Goal: Information Seeking & Learning: Find specific fact

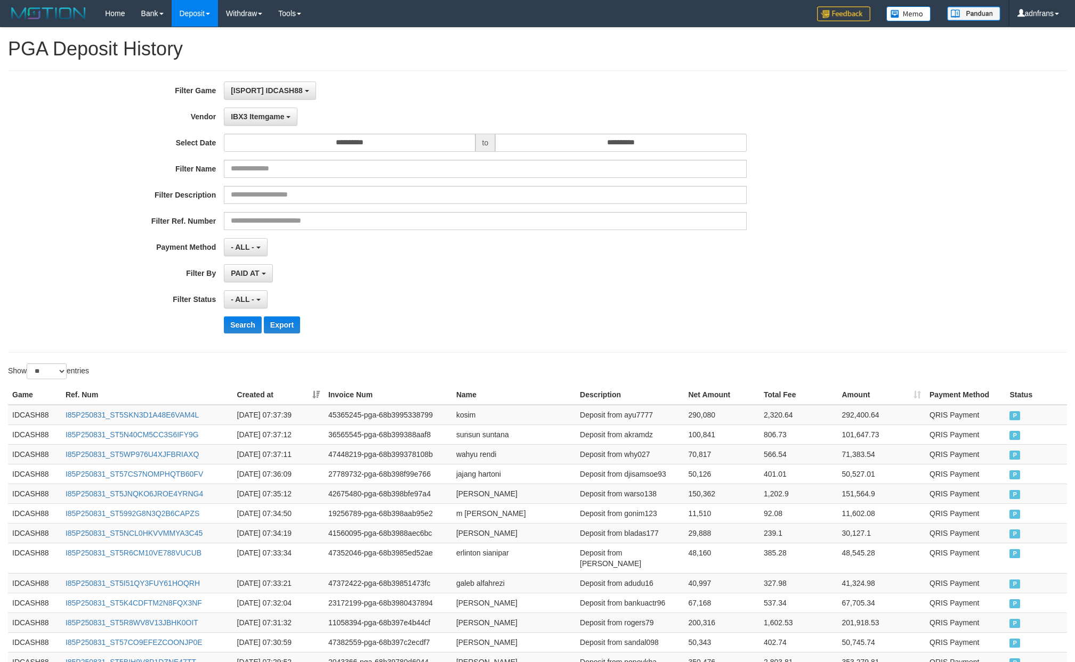
select select "**********"
select select "**"
click at [246, 333] on button "Search" at bounding box center [243, 325] width 38 height 17
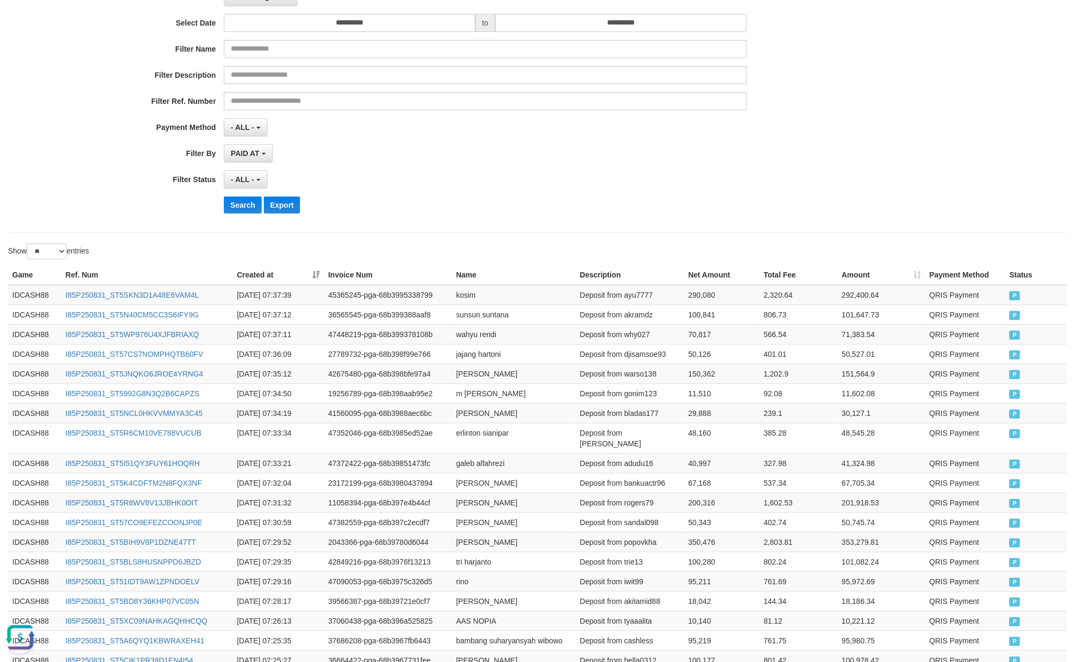
scroll to position [111, 0]
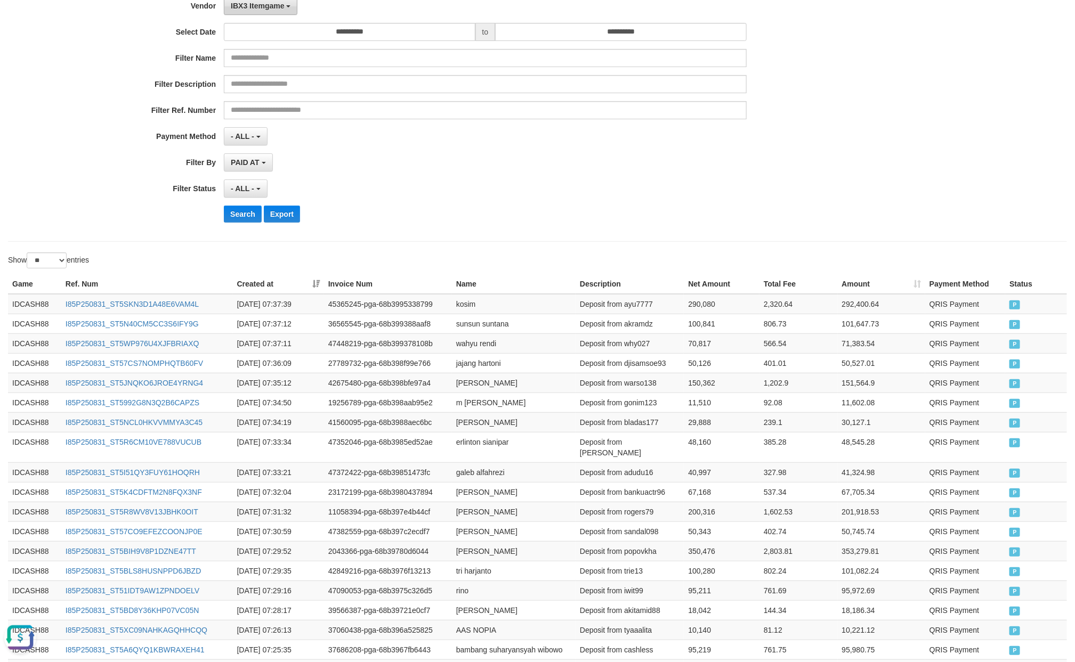
click at [270, 11] on button "IBX3 Itemgame" at bounding box center [261, 6] width 74 height 18
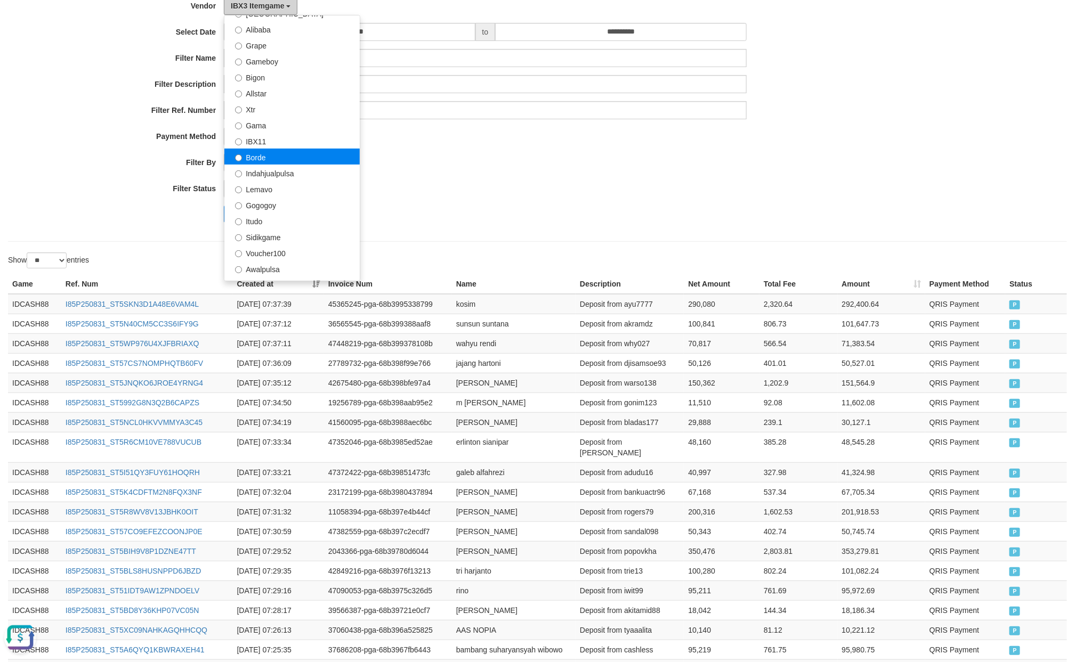
scroll to position [189, 0]
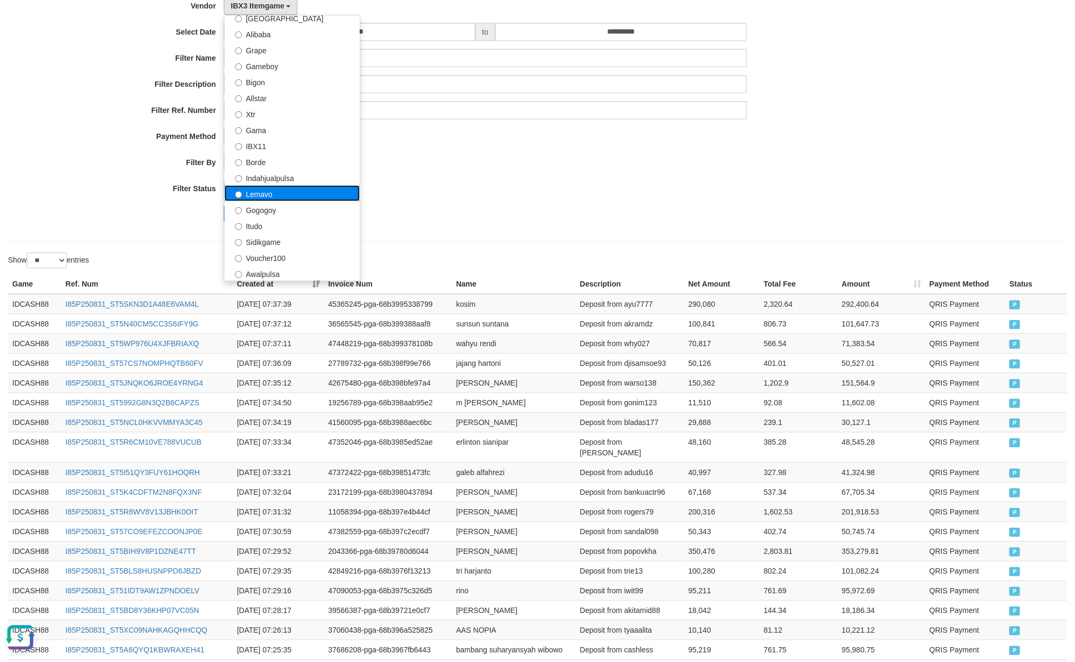
click at [280, 197] on label "Lemavo" at bounding box center [291, 193] width 135 height 16
select select "**********"
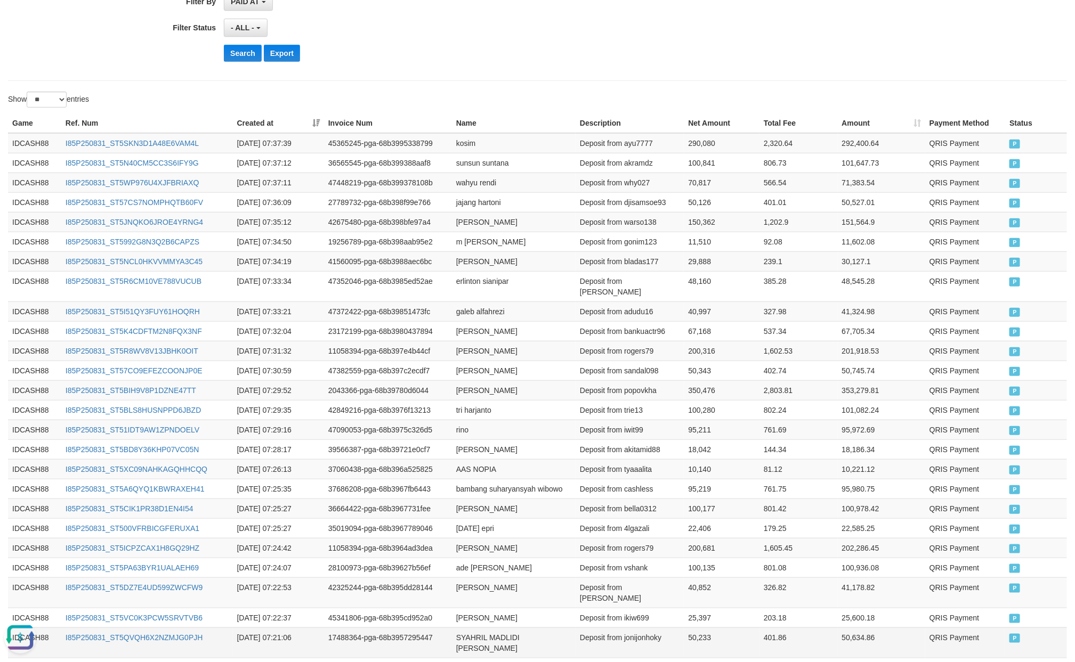
scroll to position [351, 0]
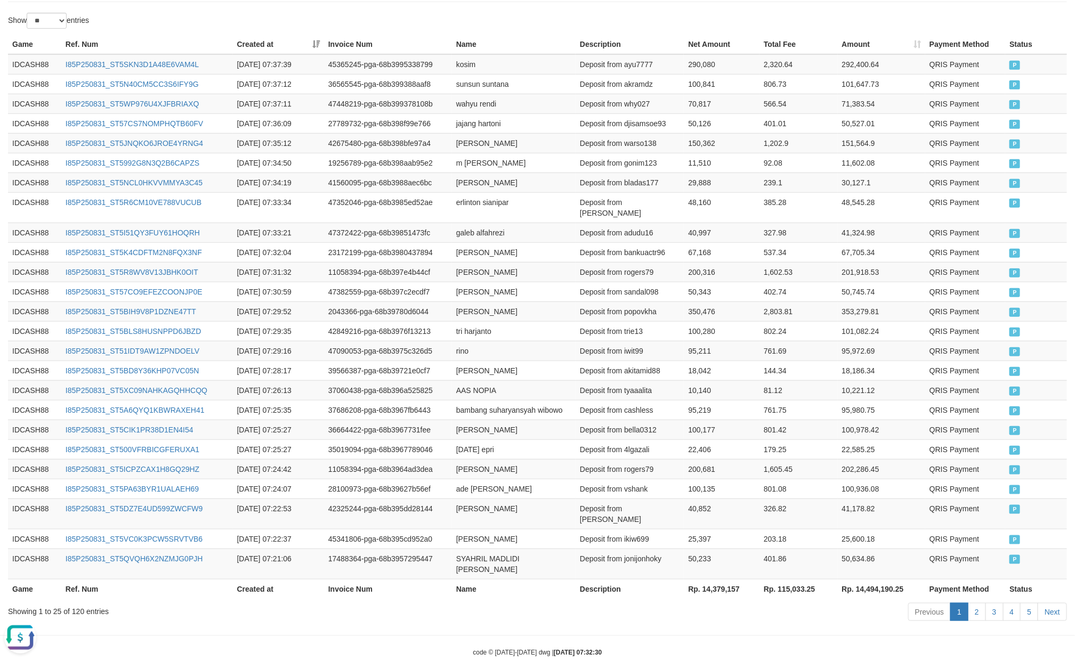
click at [713, 579] on th "Rp. 14,379,157" at bounding box center [722, 589] width 76 height 20
copy th "14,379,157"
click at [713, 579] on th "Rp. 14,379,157" at bounding box center [722, 589] width 76 height 20
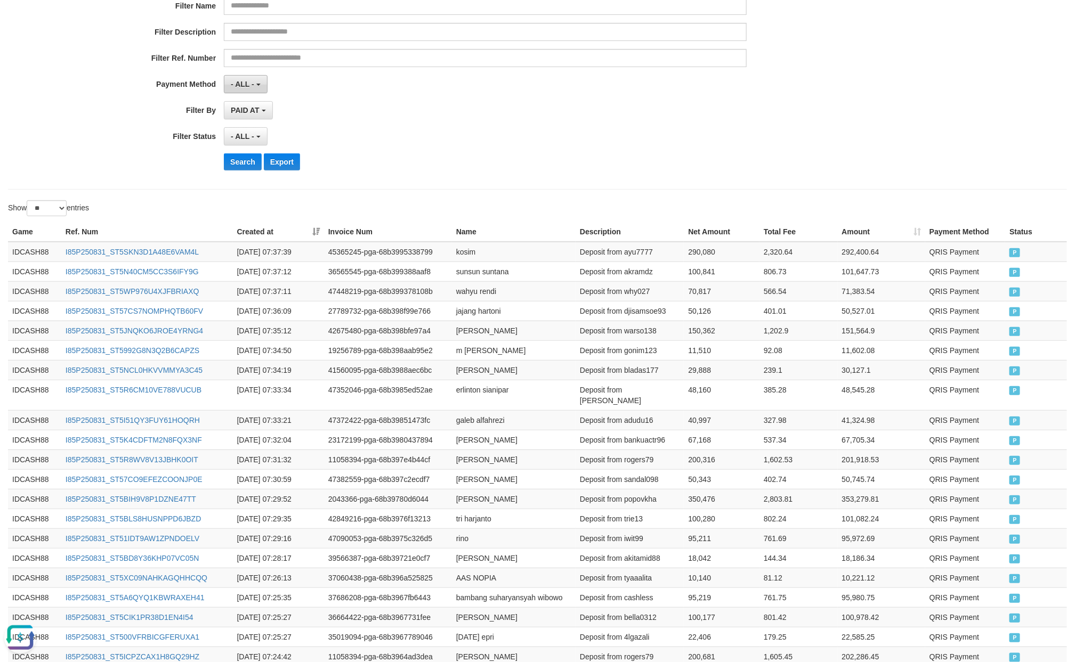
scroll to position [0, 0]
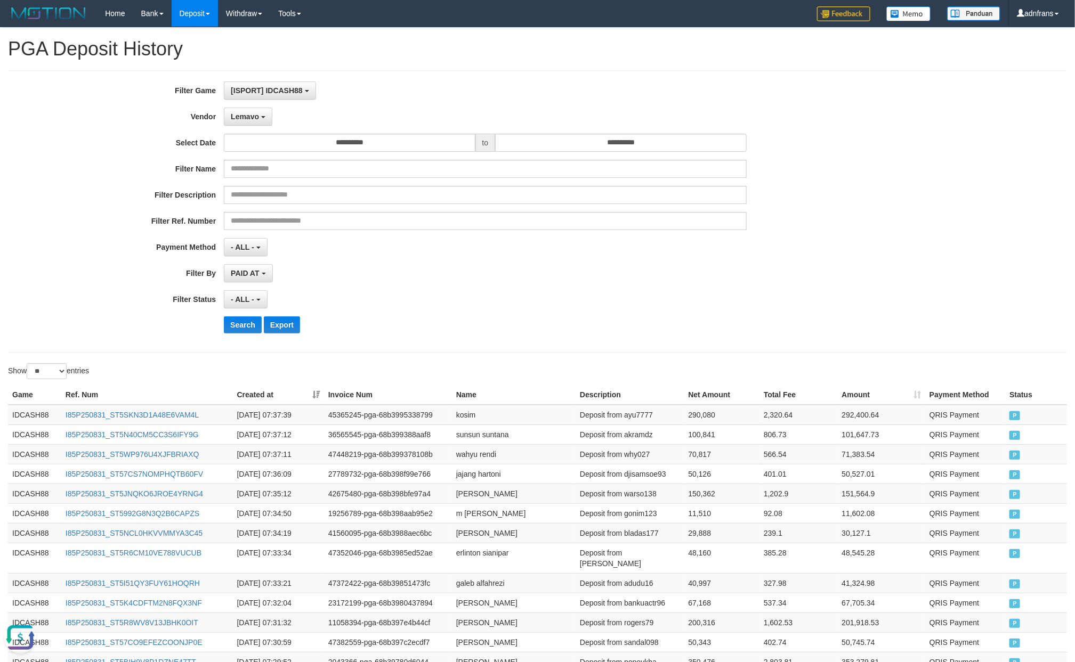
click at [248, 128] on div "**********" at bounding box center [448, 212] width 896 height 260
click at [236, 337] on div "**********" at bounding box center [448, 212] width 896 height 260
click at [241, 329] on button "Search" at bounding box center [243, 325] width 38 height 17
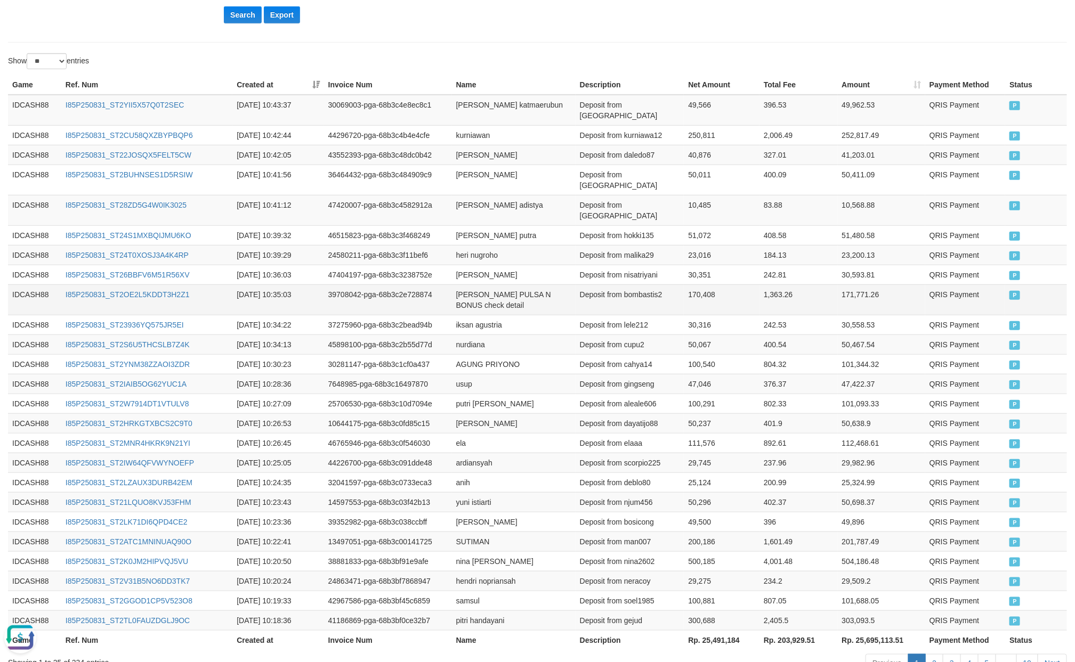
scroll to position [361, 0]
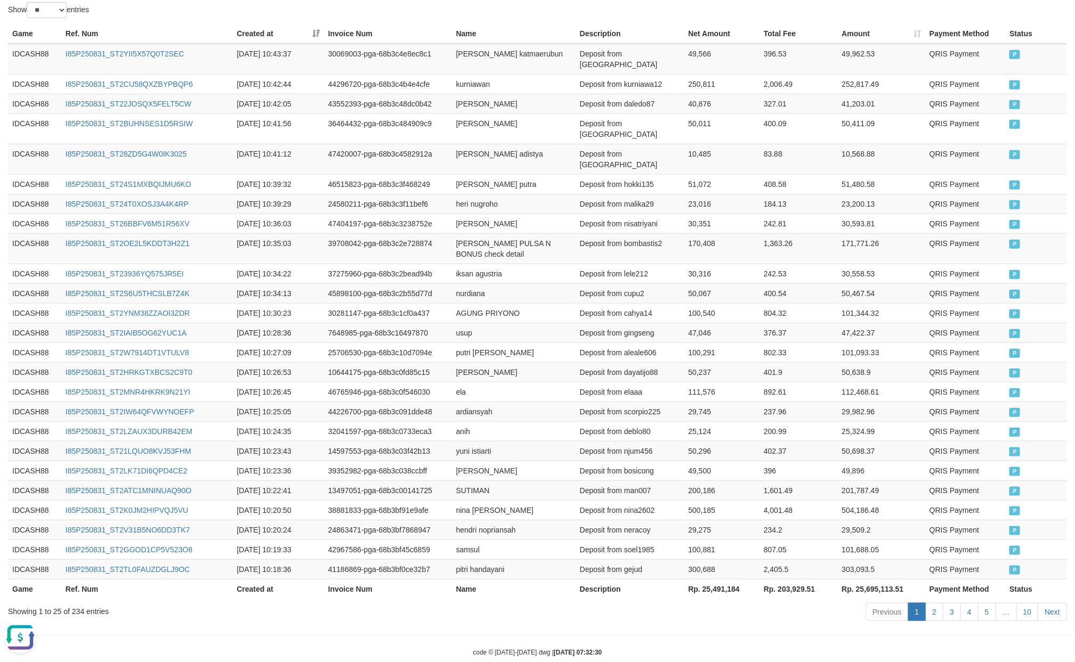
click at [727, 579] on th "Rp. 25,491,184" at bounding box center [722, 589] width 76 height 20
drag, startPoint x: 727, startPoint y: 573, endPoint x: 793, endPoint y: 507, distance: 93.1
click at [721, 579] on th "Rp. 25,491,184" at bounding box center [722, 589] width 76 height 20
copy th "25,491,184"
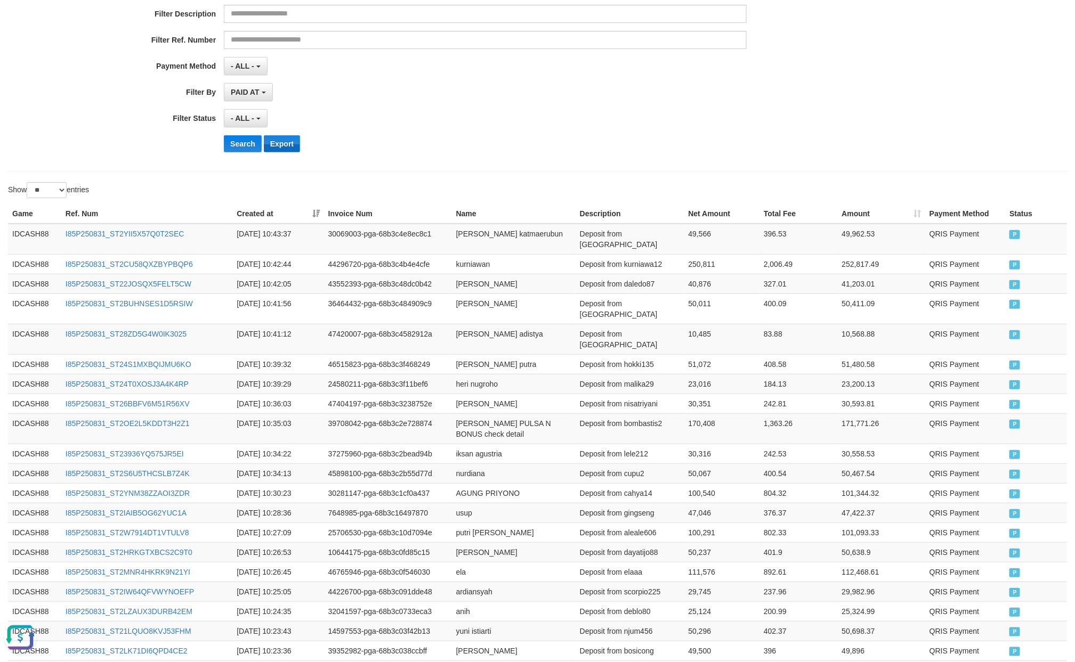
scroll to position [0, 0]
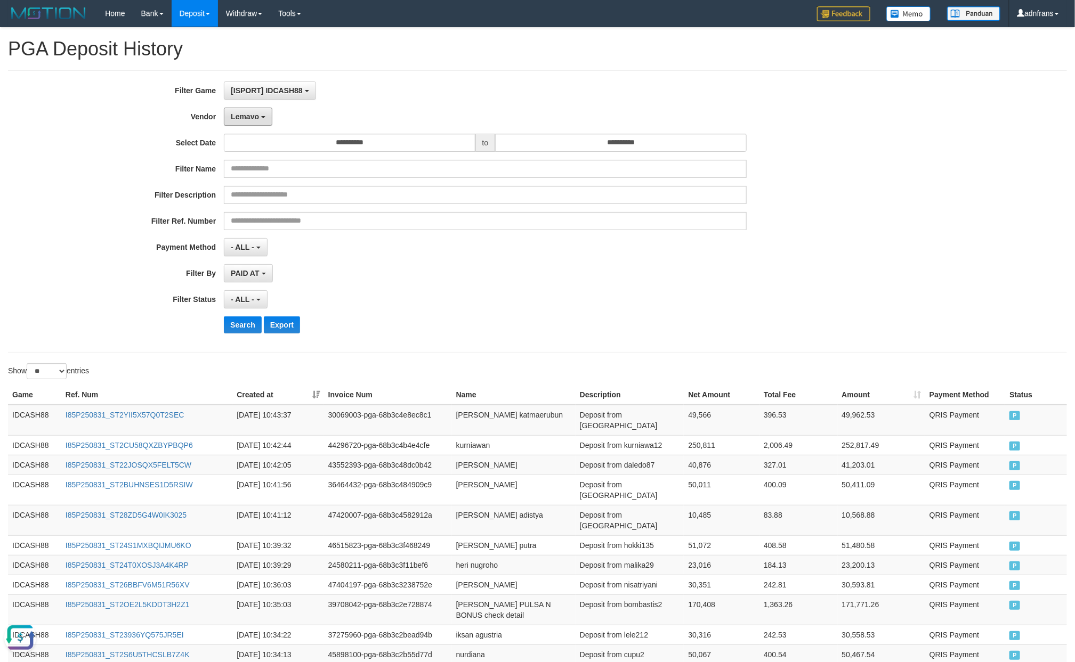
drag, startPoint x: 264, startPoint y: 118, endPoint x: 286, endPoint y: 136, distance: 28.8
click at [264, 118] on b "button" at bounding box center [263, 117] width 4 height 2
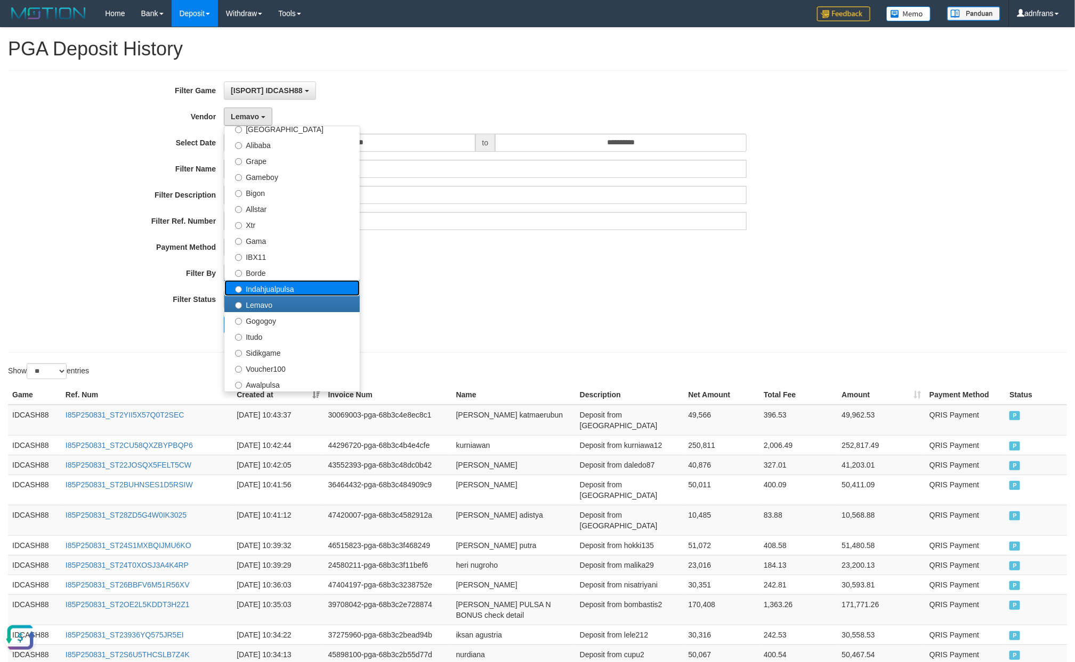
drag, startPoint x: 293, startPoint y: 293, endPoint x: 260, endPoint y: 333, distance: 52.2
click at [293, 293] on label "Indahjualpulsa" at bounding box center [291, 288] width 135 height 16
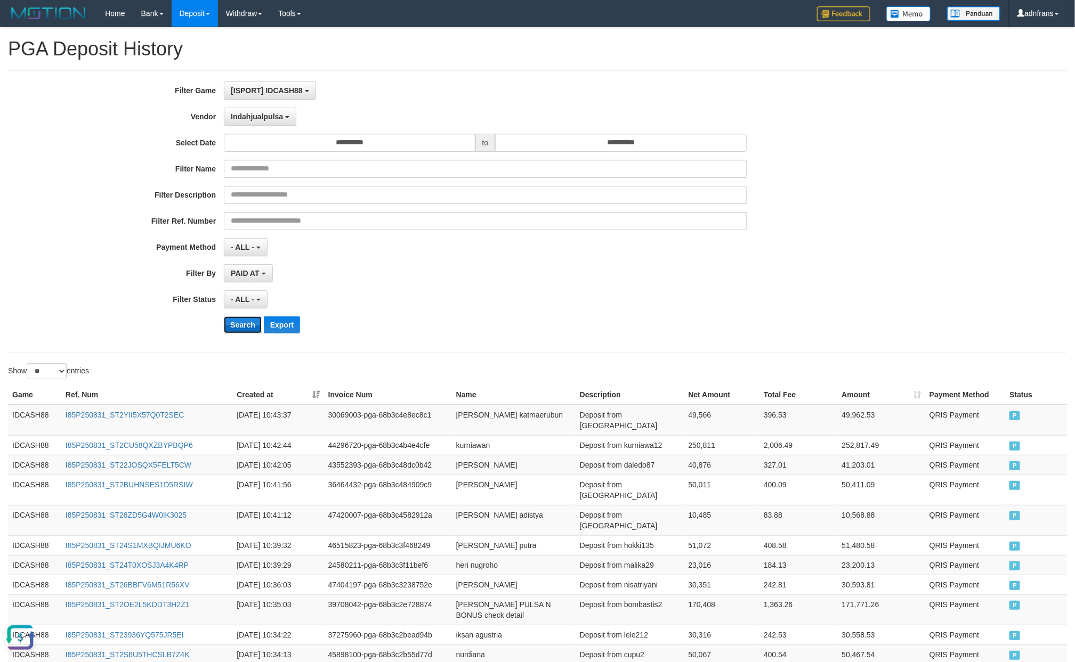
click at [246, 329] on button "Search" at bounding box center [243, 325] width 38 height 17
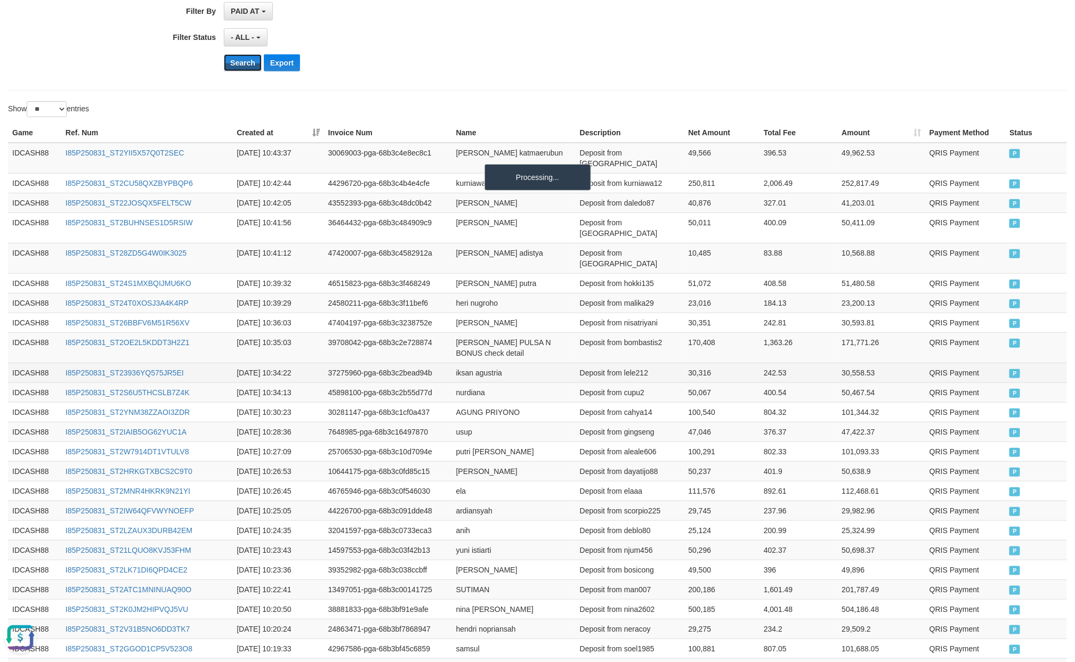
scroll to position [361, 0]
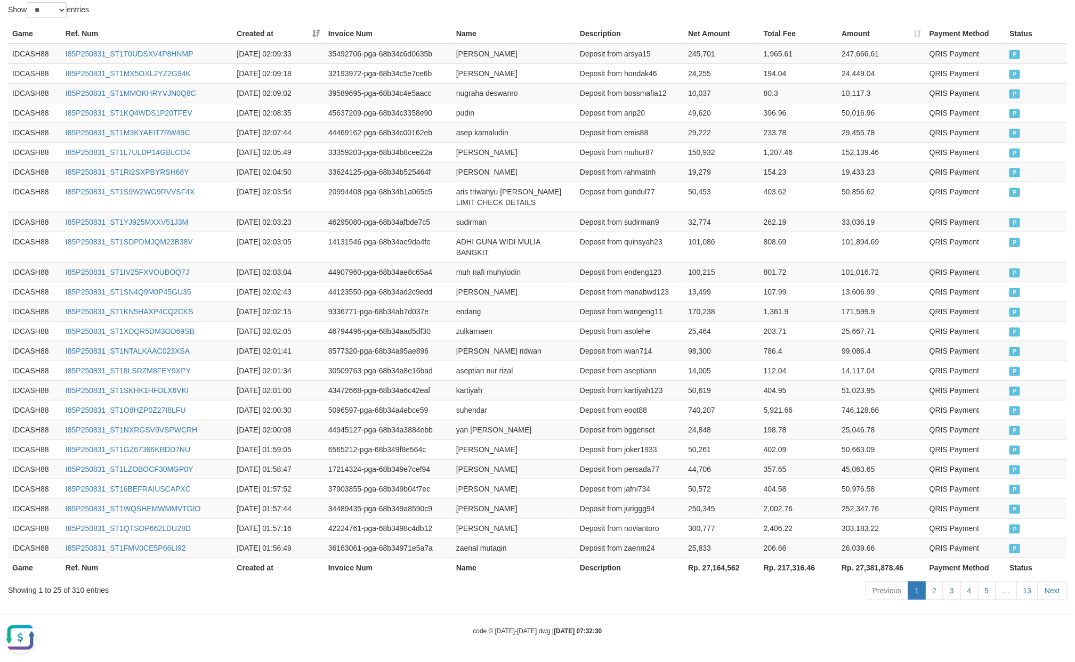
click at [723, 571] on th "Rp. 27,164,562" at bounding box center [722, 568] width 76 height 20
copy th "27,164,562"
click at [723, 571] on th "Rp. 27,164,562" at bounding box center [722, 568] width 76 height 20
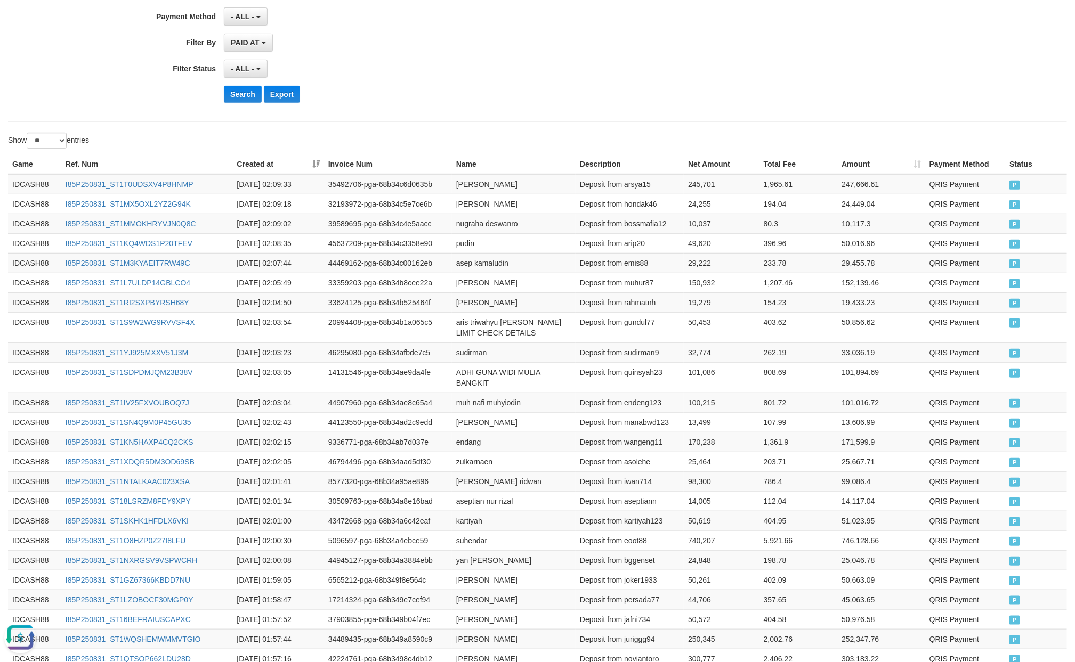
scroll to position [0, 0]
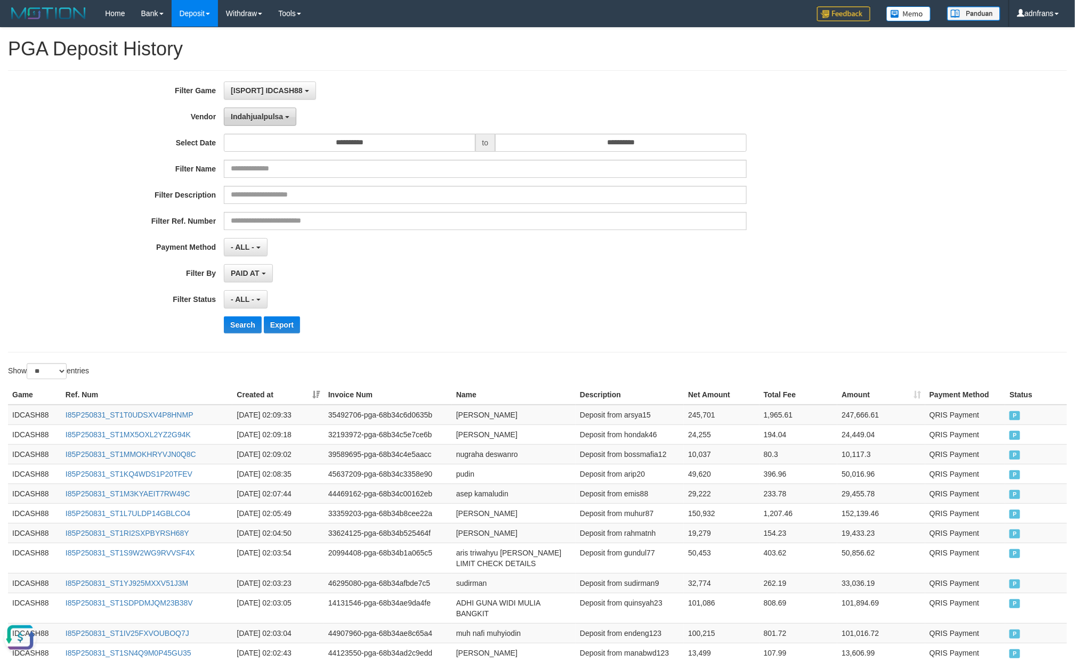
click at [275, 122] on button "Indahjualpulsa" at bounding box center [260, 117] width 72 height 18
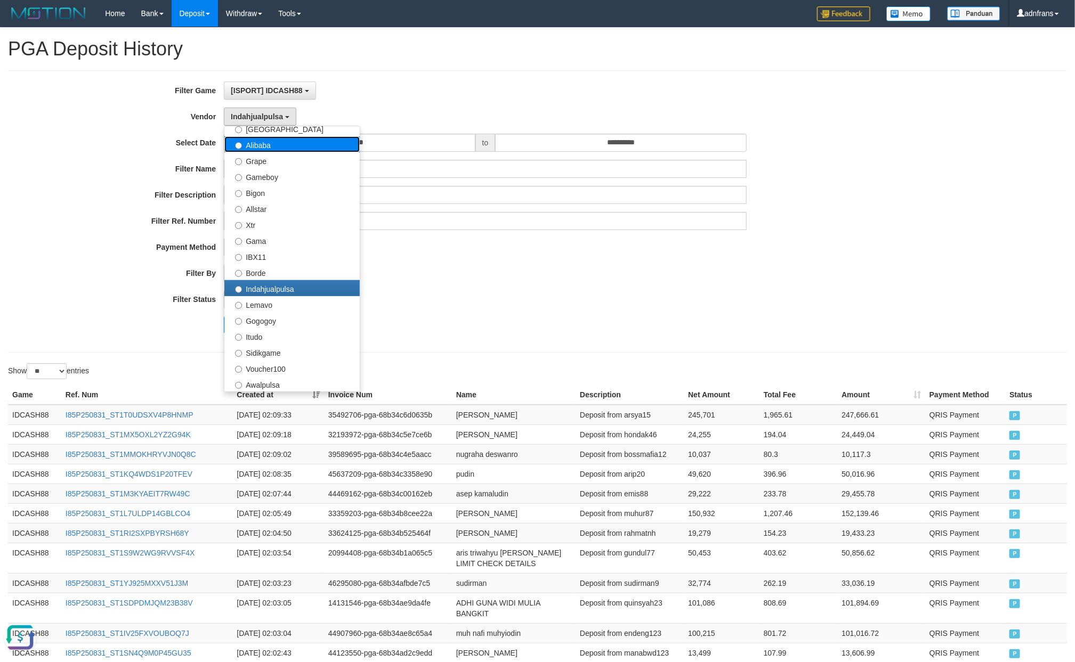
click at [283, 152] on label "Alibaba" at bounding box center [291, 144] width 135 height 16
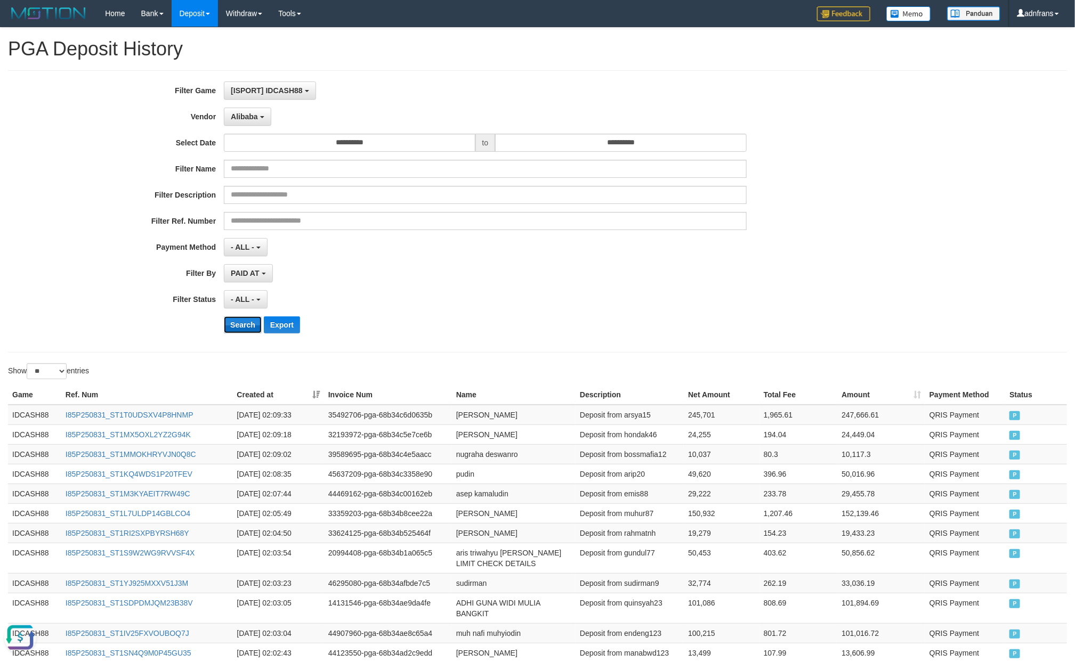
click at [245, 321] on button "Search" at bounding box center [243, 325] width 38 height 17
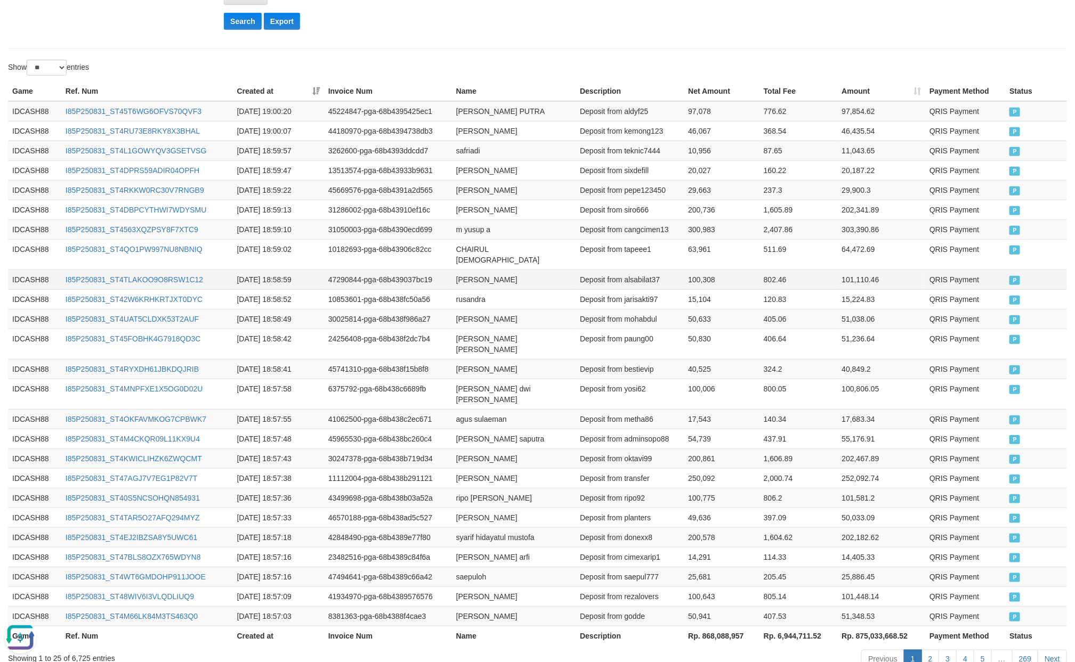
scroll to position [351, 0]
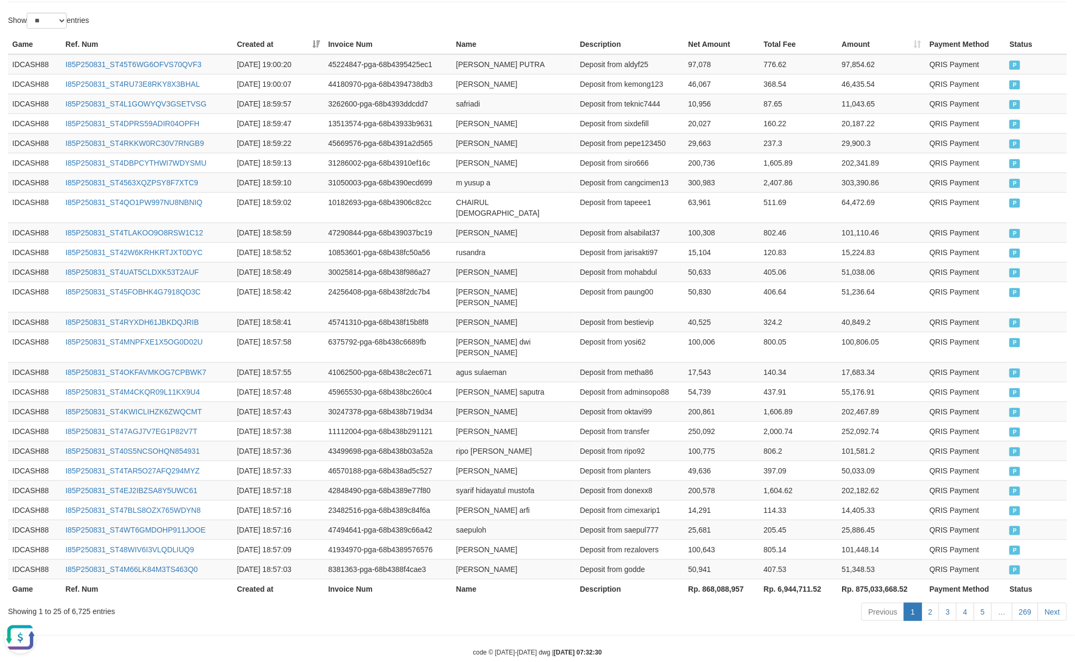
click at [718, 579] on th "Rp. 868,088,957" at bounding box center [722, 589] width 76 height 20
copy th "868,088,957"
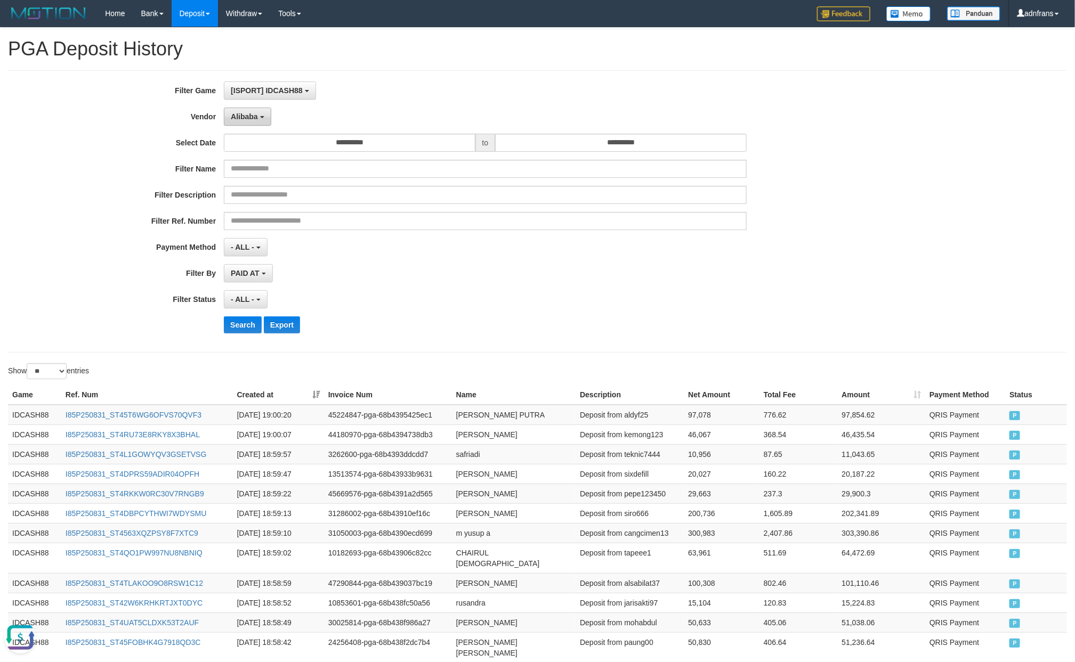
click at [251, 120] on button "Alibaba" at bounding box center [247, 117] width 47 height 18
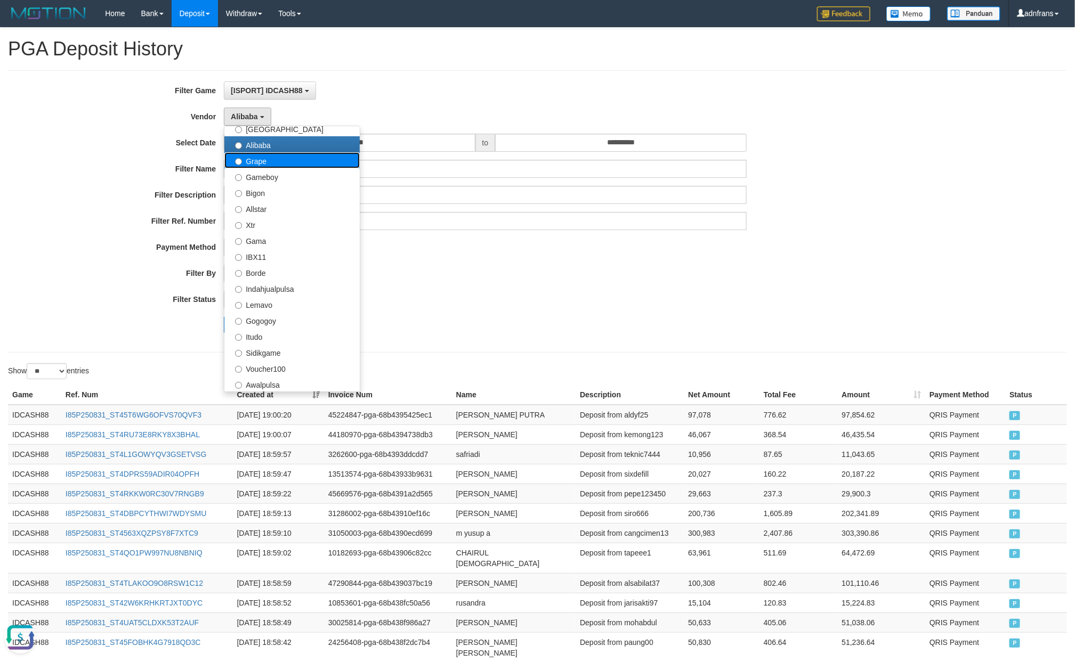
click at [294, 155] on label "Grape" at bounding box center [291, 160] width 135 height 16
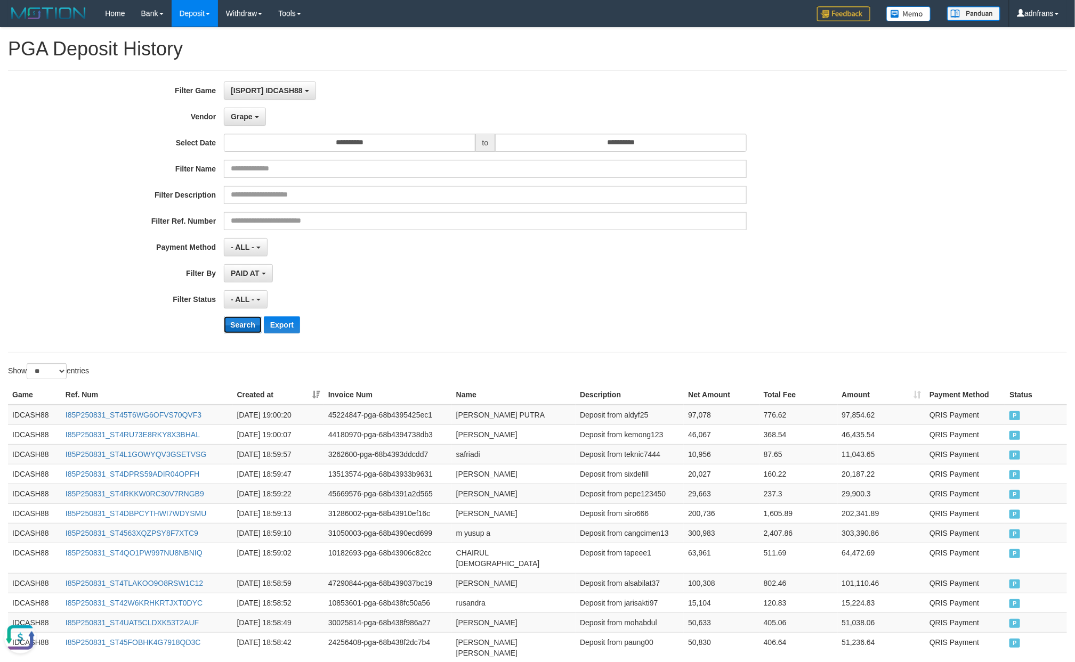
click at [240, 327] on button "Search" at bounding box center [243, 325] width 38 height 17
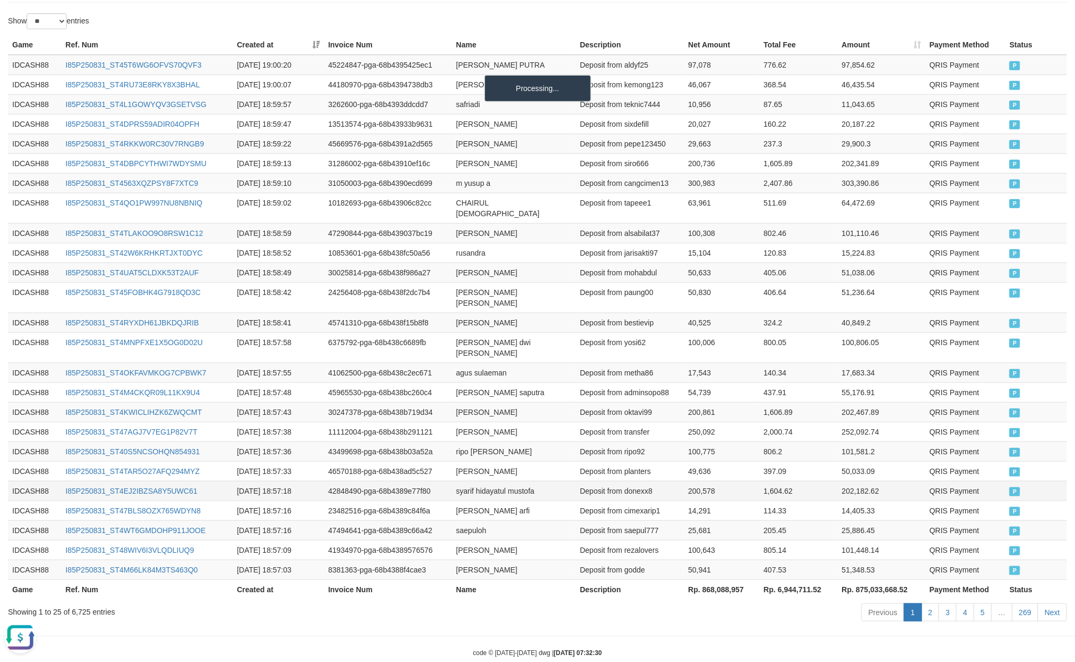
scroll to position [351, 0]
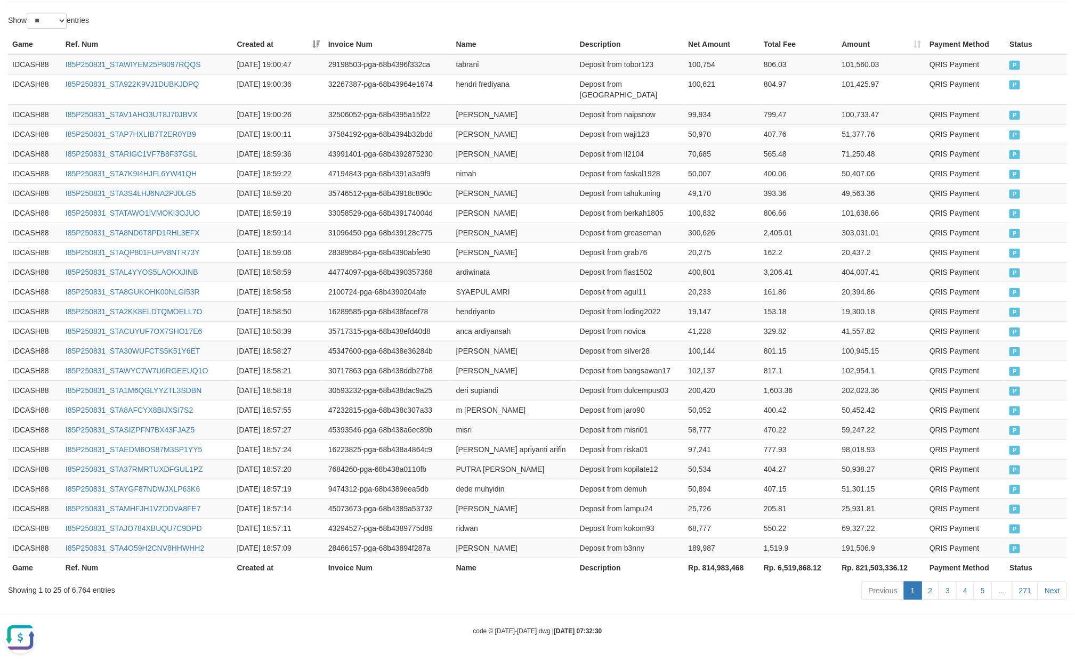
click at [724, 569] on th "Rp. 814,983,468" at bounding box center [722, 568] width 76 height 20
copy th "814,983,468"
click at [77, 587] on div "Showing 1 to 25 of 6,764 entries" at bounding box center [224, 588] width 432 height 15
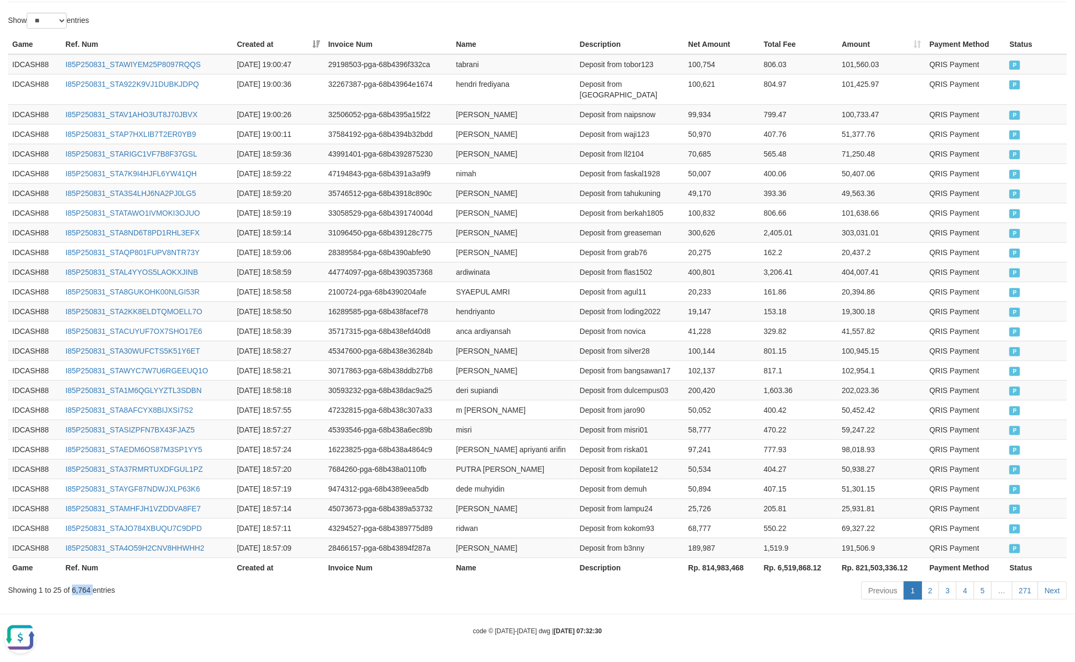
copy div "6,764"
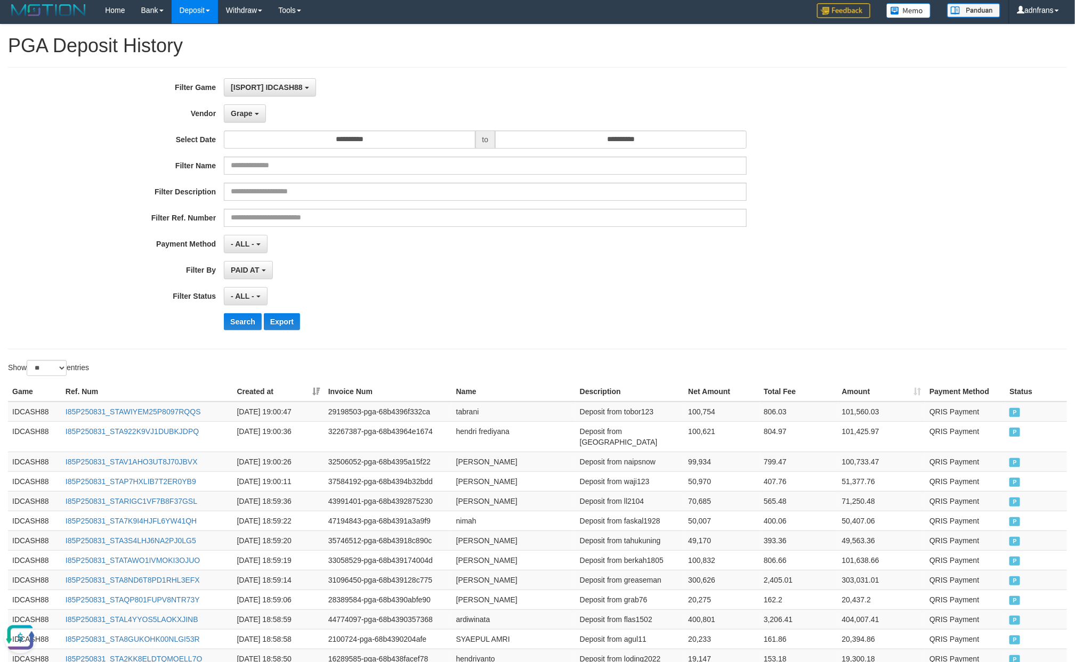
scroll to position [0, 0]
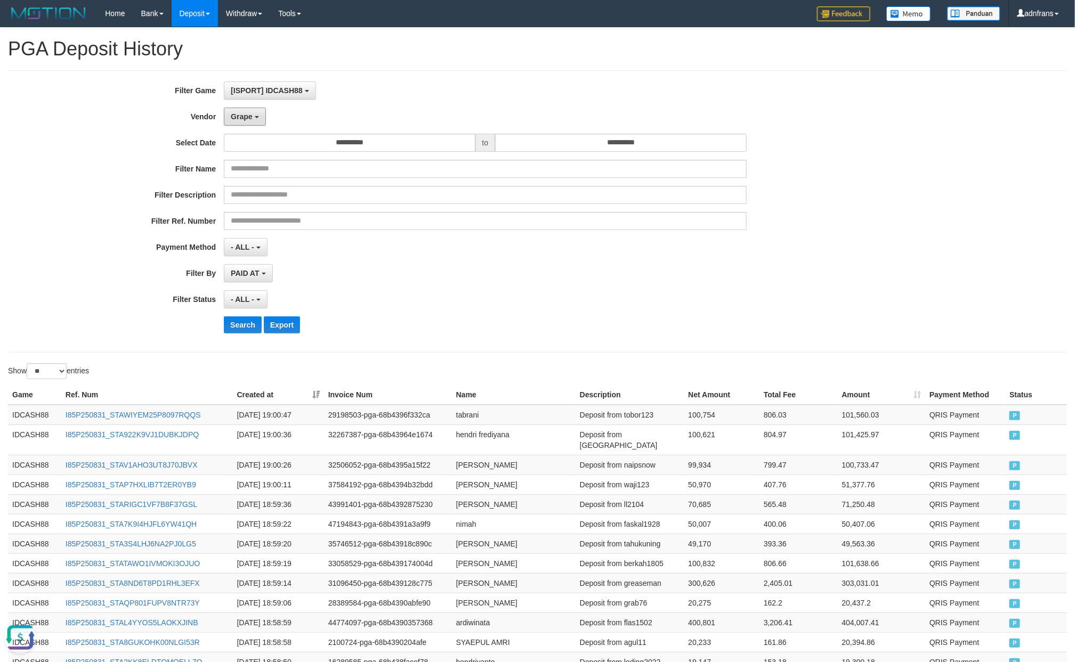
drag, startPoint x: 253, startPoint y: 116, endPoint x: 269, endPoint y: 127, distance: 19.1
click at [253, 116] on button "Grape" at bounding box center [245, 117] width 42 height 18
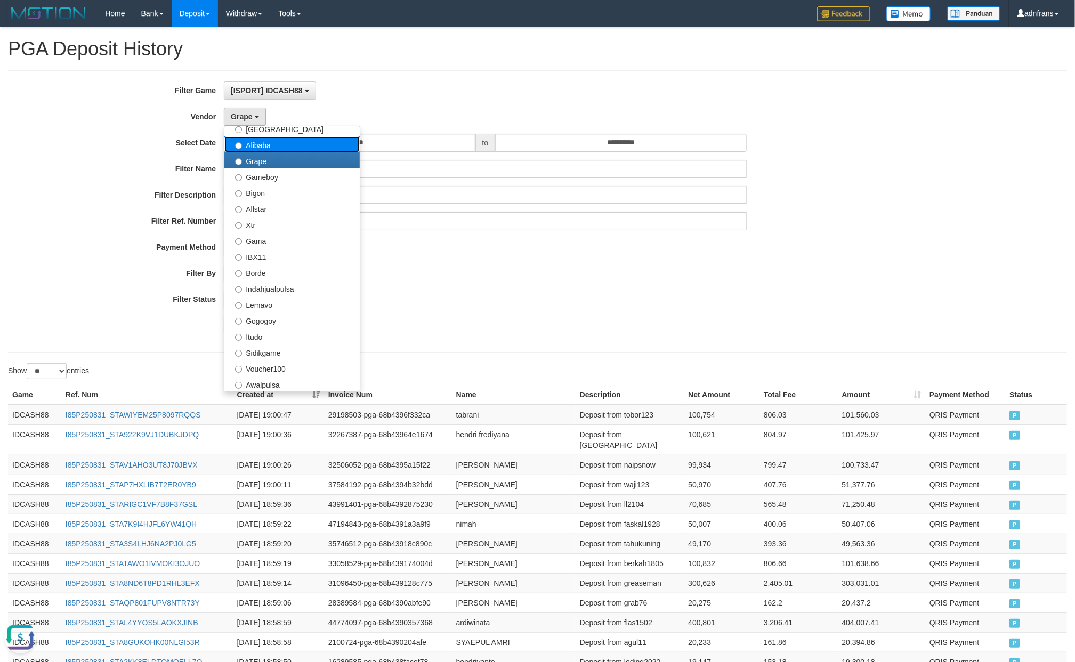
click at [273, 144] on label "Alibaba" at bounding box center [291, 144] width 135 height 16
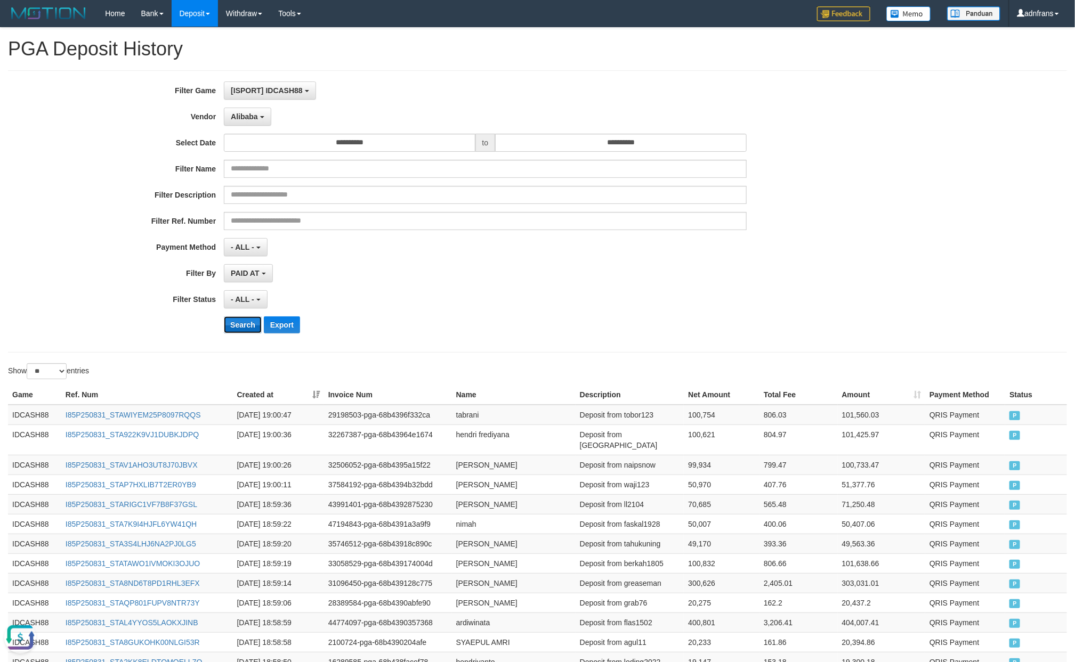
click at [241, 323] on button "Search" at bounding box center [243, 325] width 38 height 17
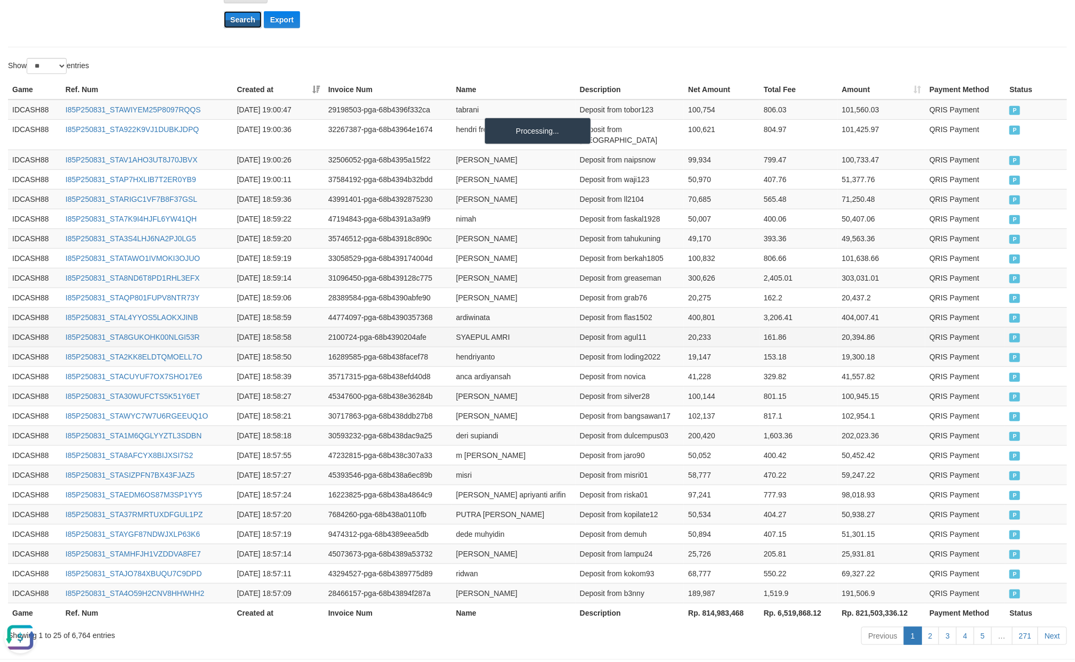
scroll to position [351, 0]
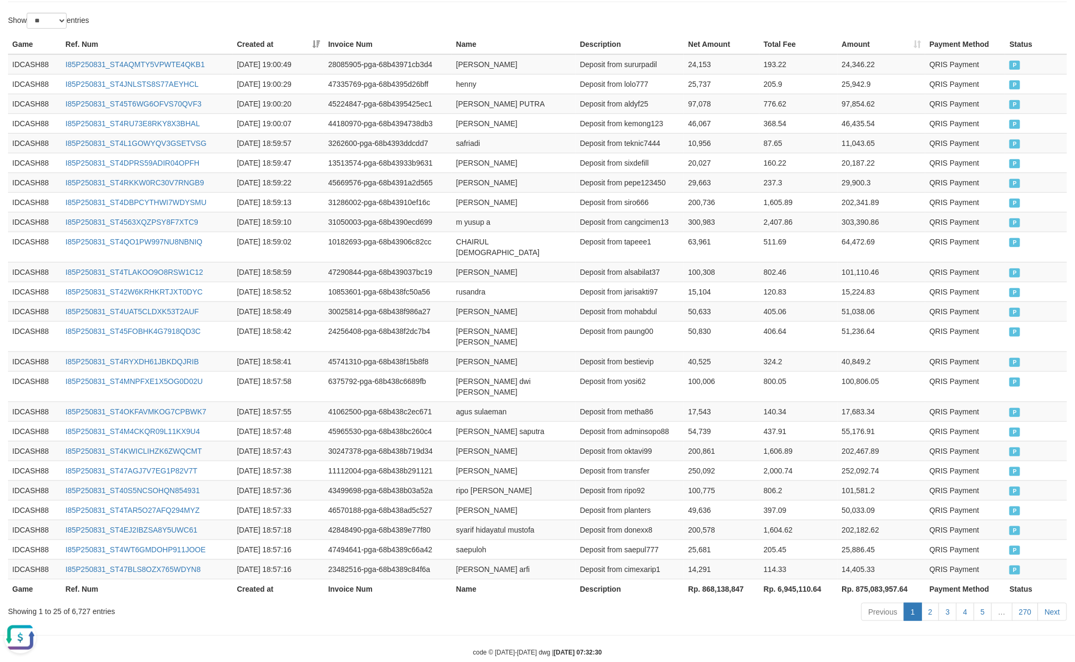
click at [83, 602] on div "Showing 1 to 25 of 6,727 entries" at bounding box center [224, 609] width 432 height 15
copy div "6,727"
drag, startPoint x: 83, startPoint y: 587, endPoint x: 72, endPoint y: 590, distance: 11.8
click at [72, 602] on div "Showing 1 to 25 of 6,727 entries" at bounding box center [224, 609] width 432 height 15
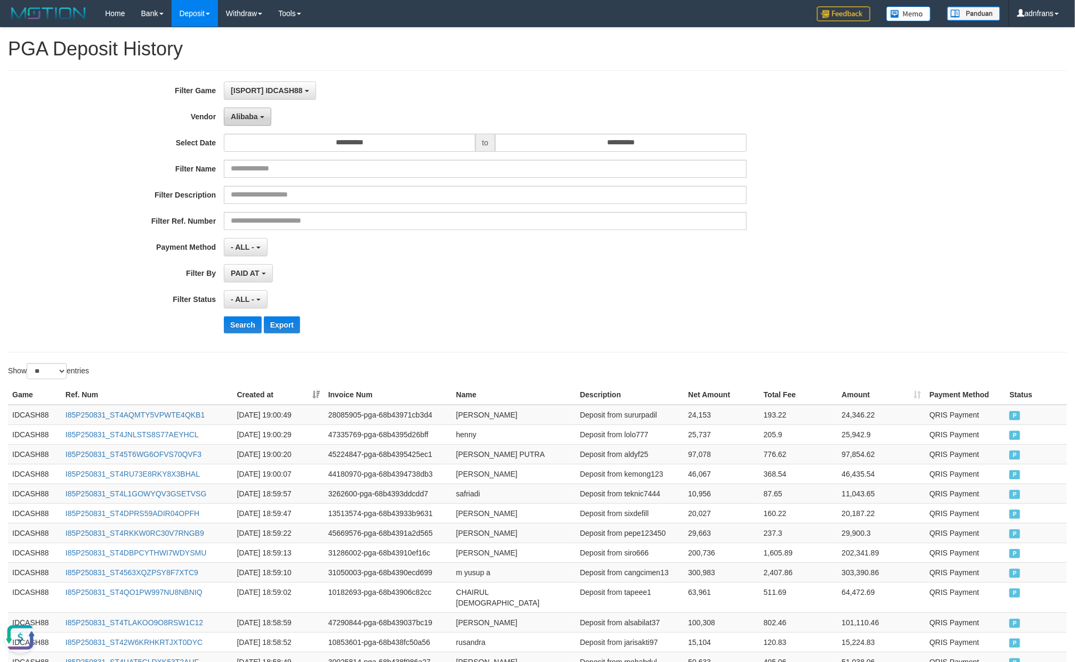
click at [259, 126] on button "Alibaba" at bounding box center [247, 117] width 47 height 18
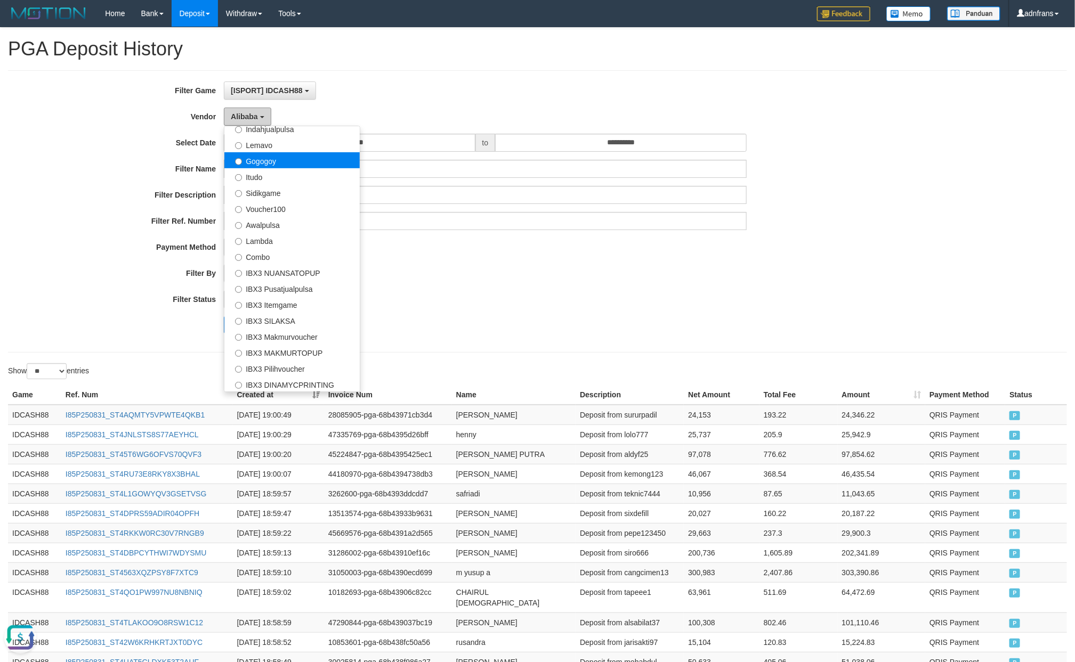
scroll to position [269, 0]
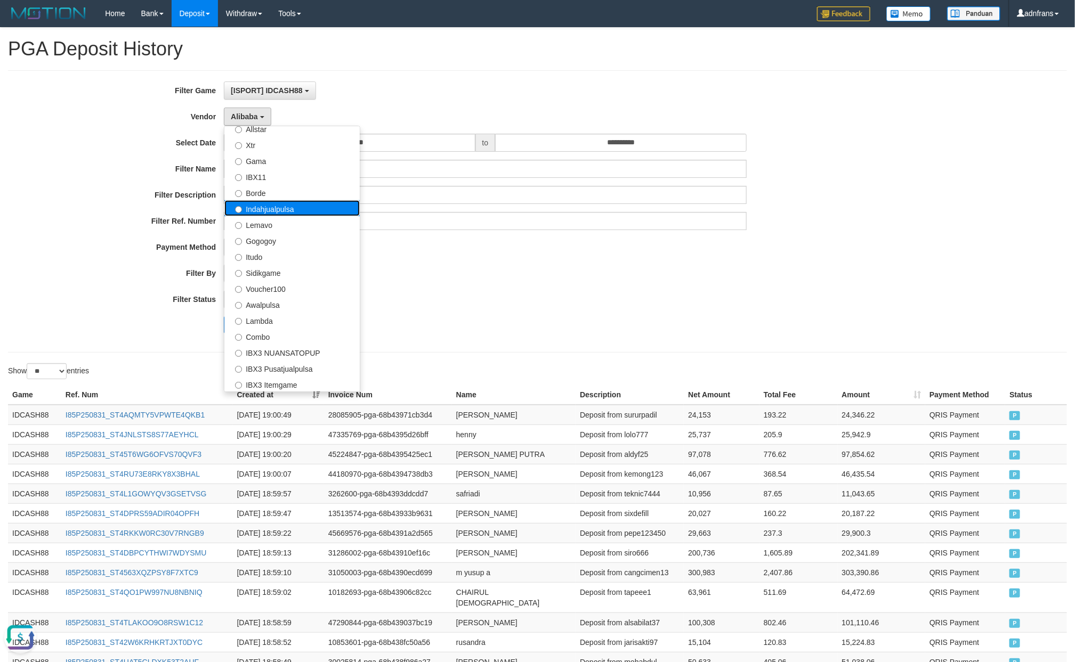
click at [283, 211] on label "Indahjualpulsa" at bounding box center [291, 208] width 135 height 16
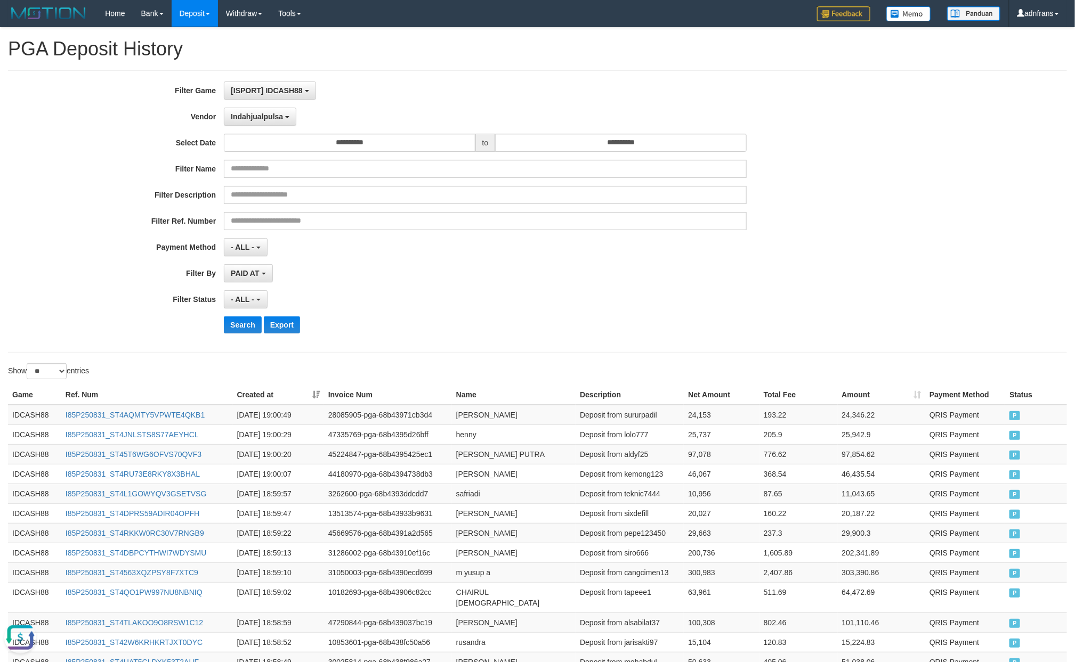
click at [240, 317] on div "**********" at bounding box center [448, 212] width 896 height 260
click at [240, 327] on button "Search" at bounding box center [243, 325] width 38 height 17
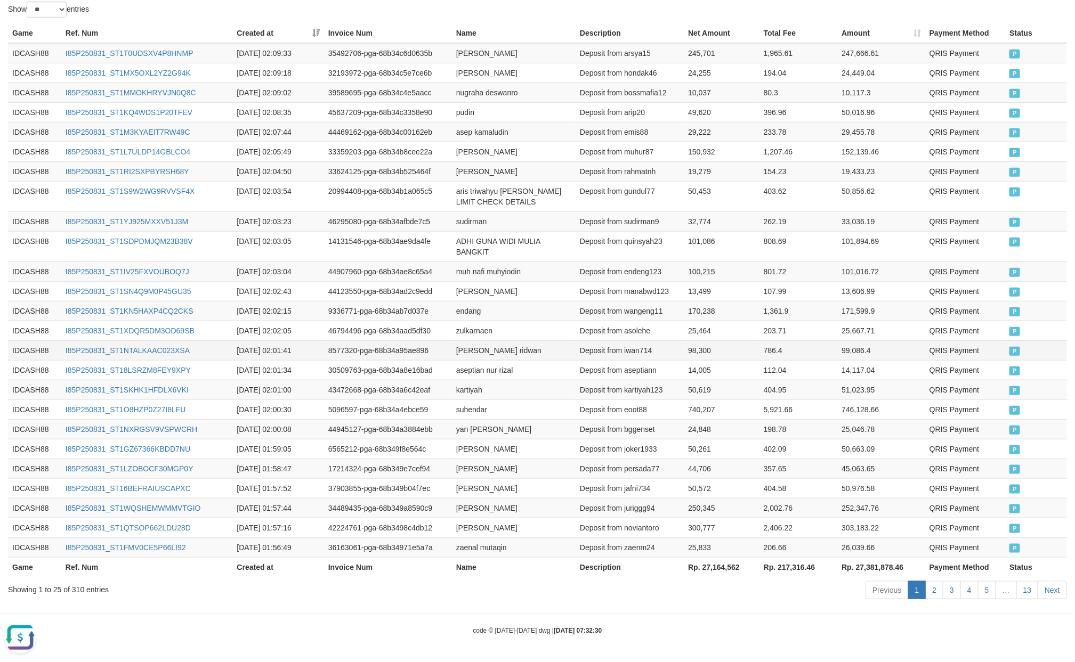
scroll to position [371, 0]
click at [77, 590] on div "Showing 1 to 25 of 310 entries" at bounding box center [224, 587] width 432 height 15
copy div "310"
click at [77, 590] on div "Showing 1 to 25 of 310 entries" at bounding box center [224, 587] width 432 height 15
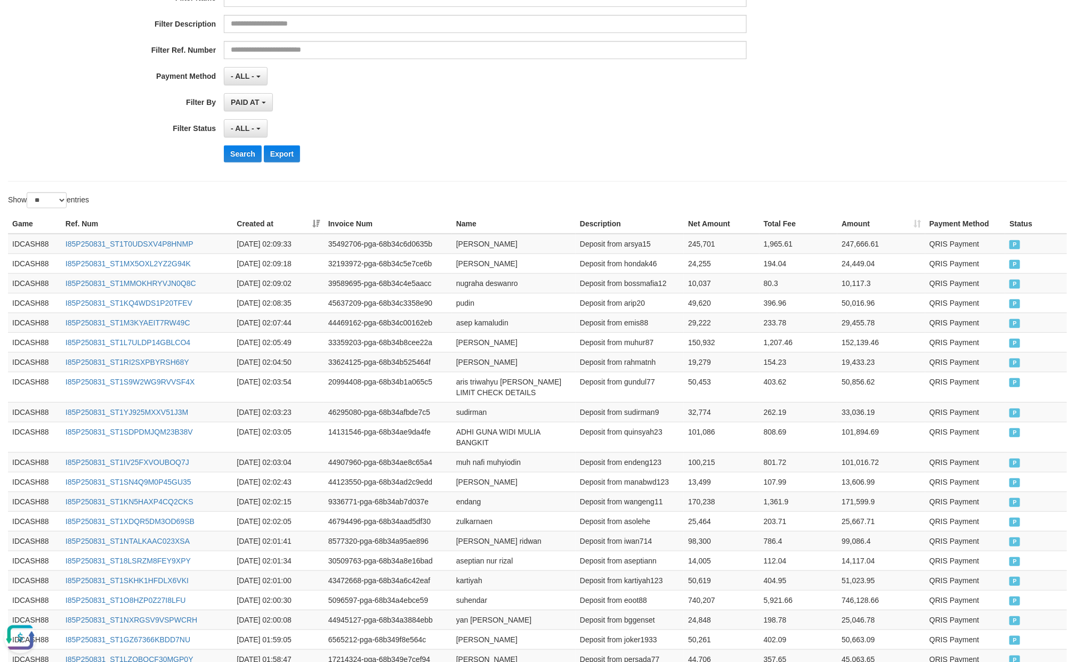
scroll to position [0, 0]
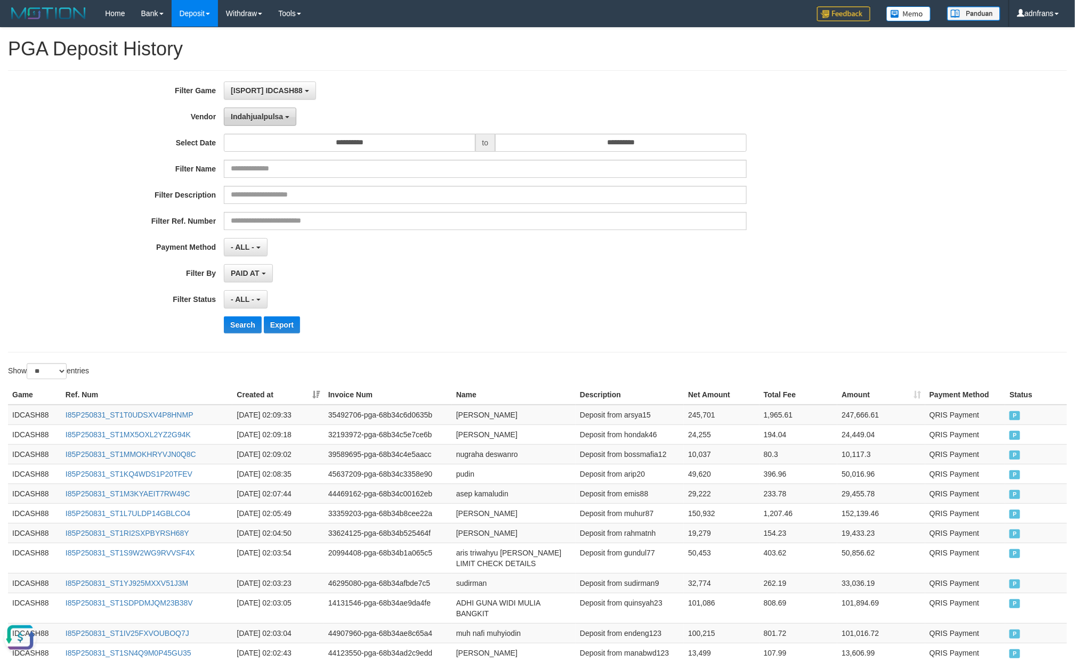
click at [294, 117] on button "Indahjualpulsa" at bounding box center [260, 117] width 72 height 18
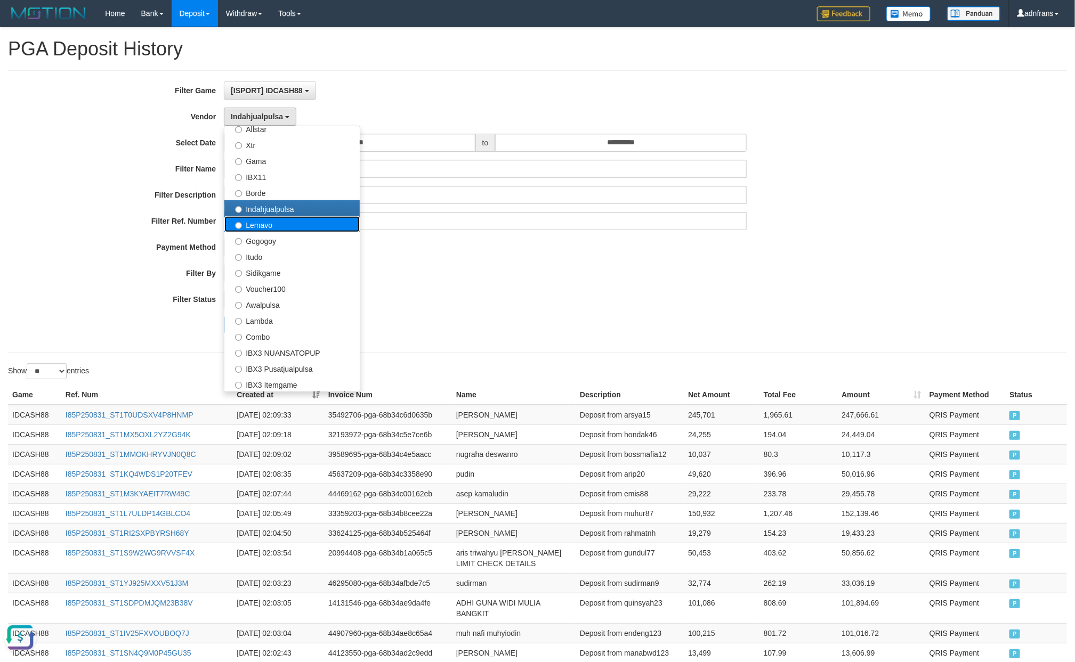
click at [294, 224] on label "Lemavo" at bounding box center [291, 224] width 135 height 16
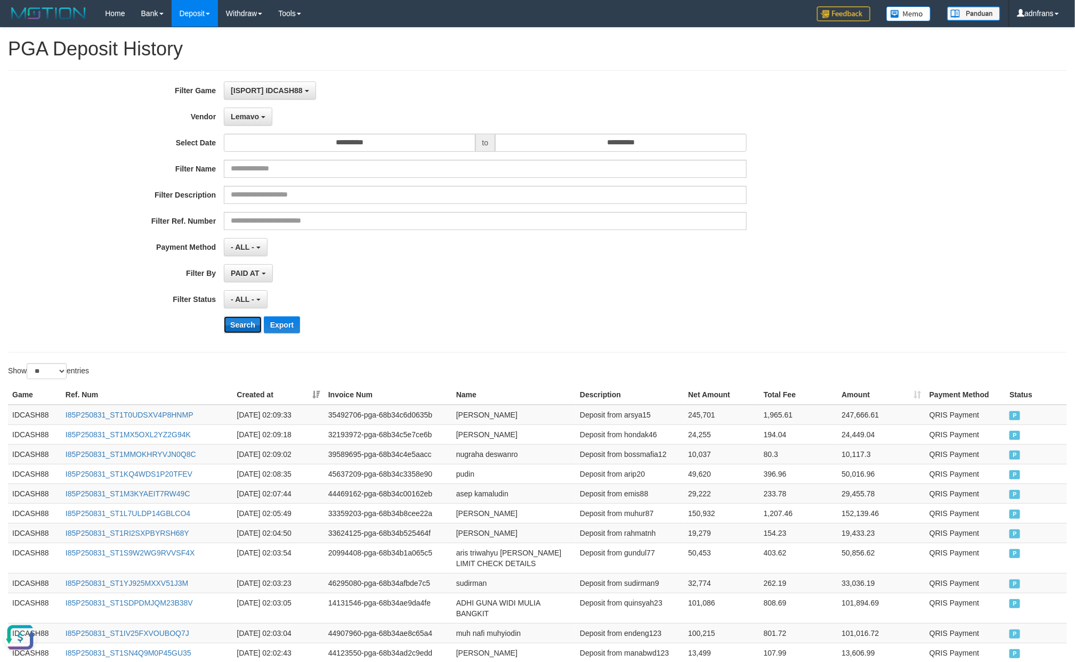
click at [239, 325] on button "Search" at bounding box center [243, 325] width 38 height 17
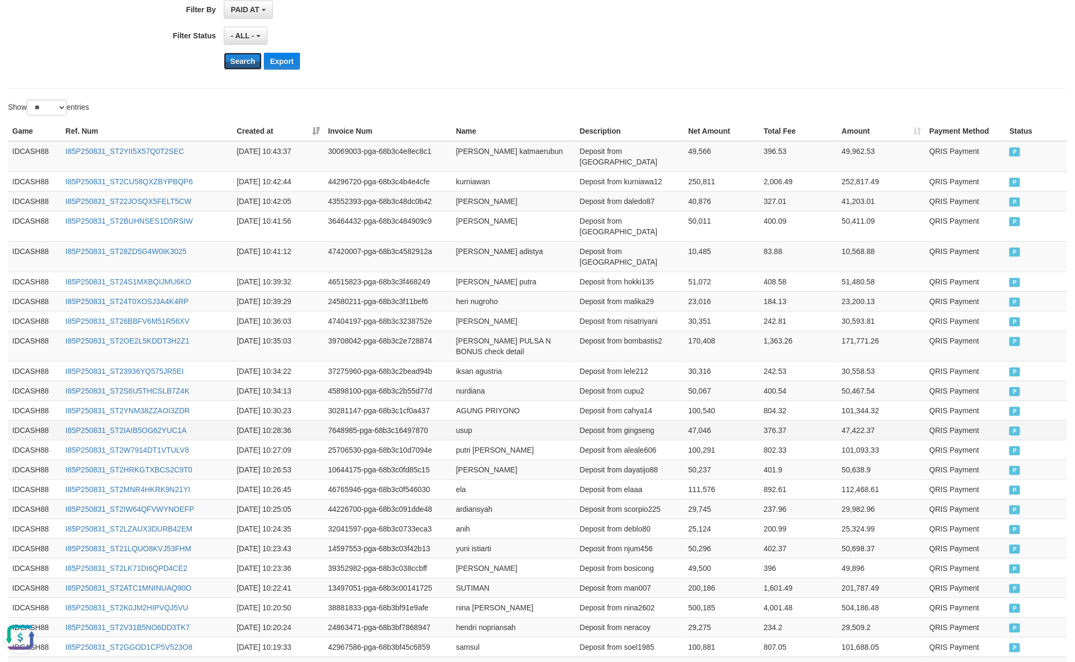
scroll to position [361, 0]
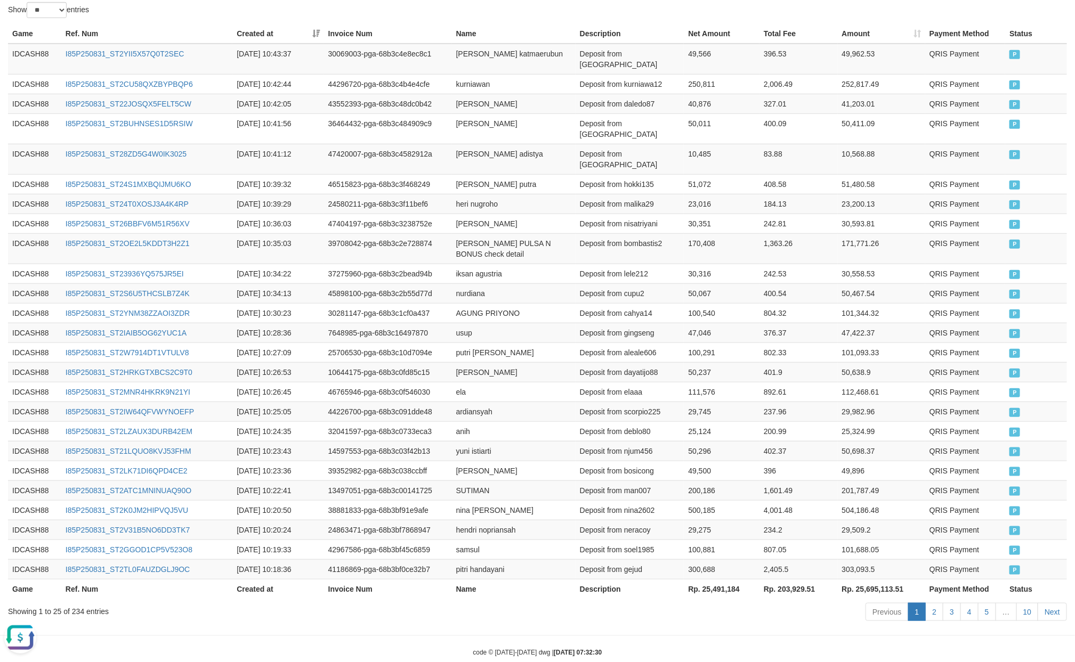
click at [82, 602] on div "Showing 1 to 25 of 234 entries" at bounding box center [224, 609] width 432 height 15
click at [74, 602] on div "Showing 1 to 25 of 234 entries" at bounding box center [224, 609] width 432 height 15
copy div "234"
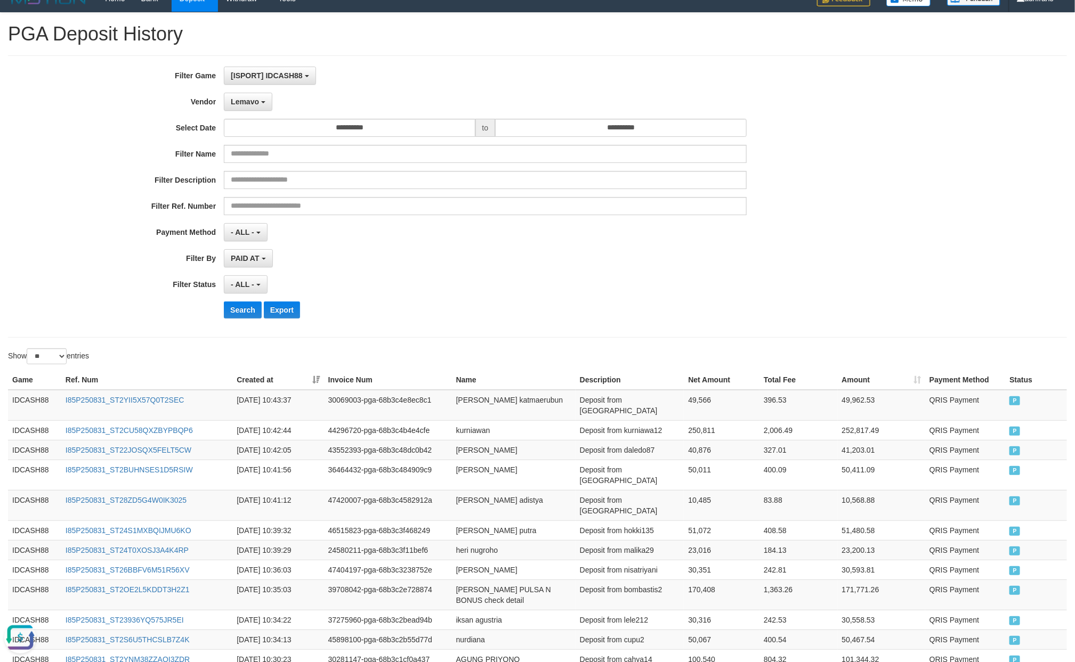
scroll to position [0, 0]
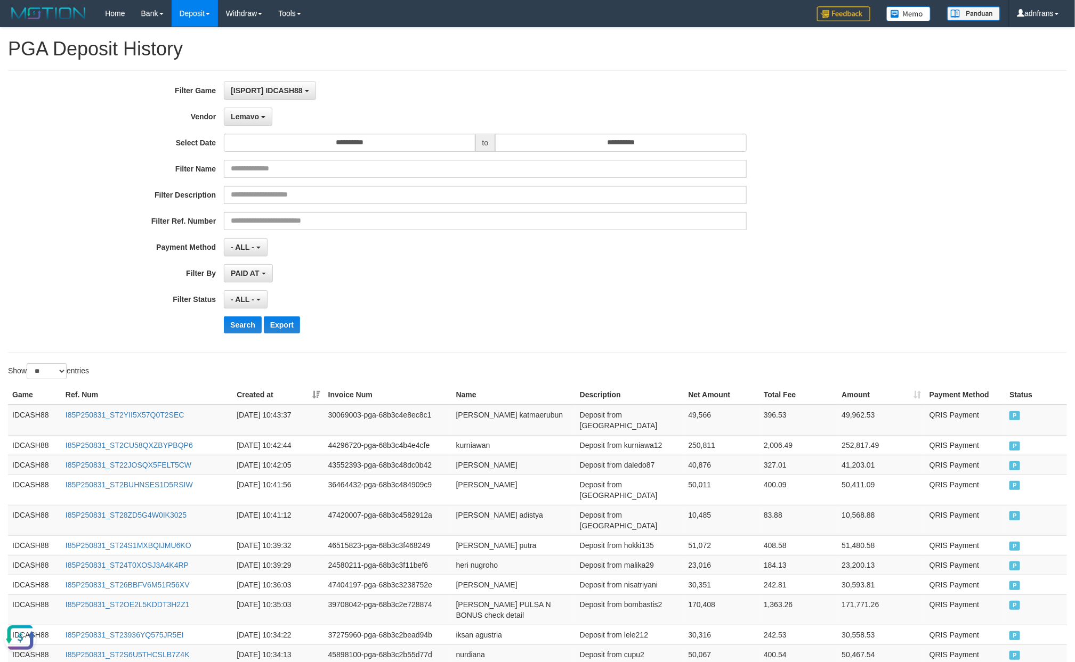
click at [278, 114] on div "Lemavo - Default Vendor - [PERSON_NAME] Atlas WD LB Java Purple Green Gigantic …" at bounding box center [485, 117] width 522 height 18
click at [261, 118] on button "Lemavo" at bounding box center [248, 117] width 48 height 18
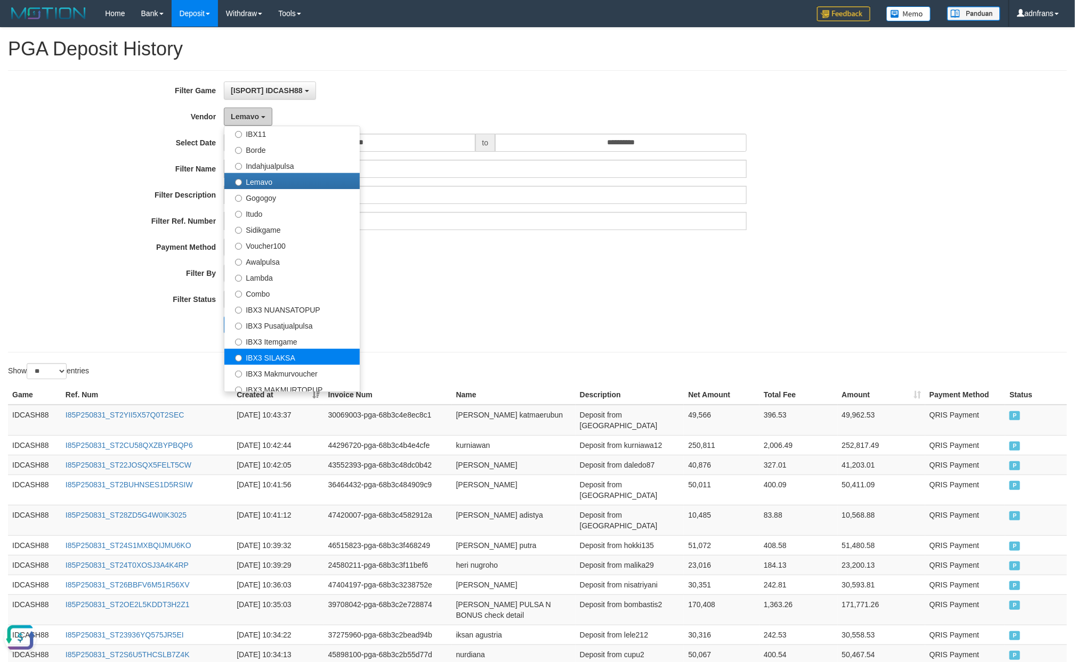
scroll to position [349, 0]
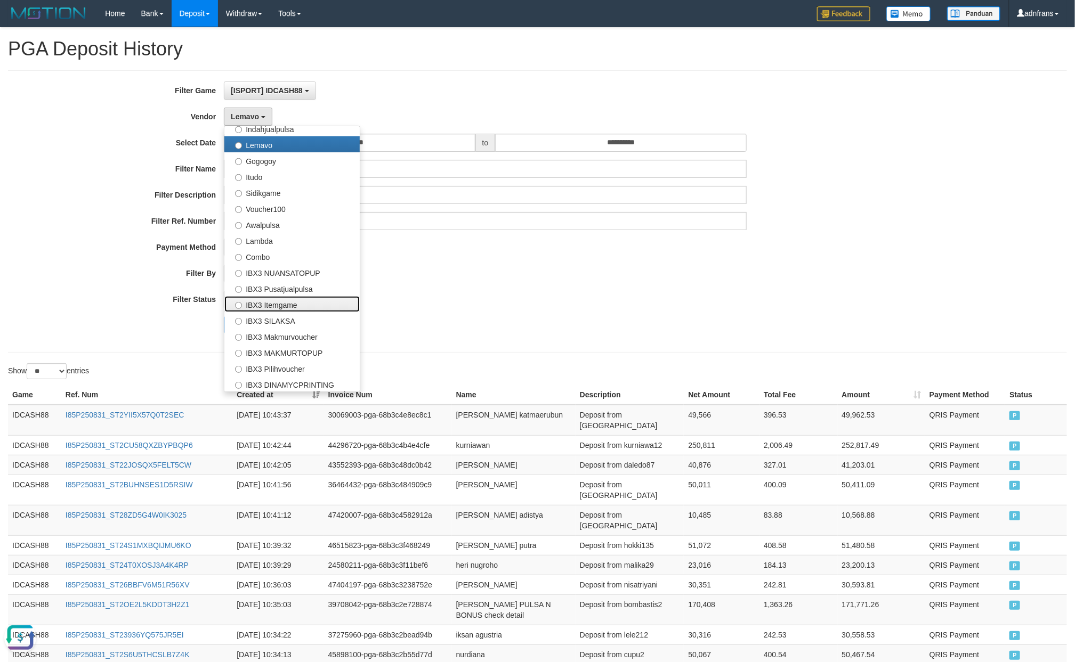
drag, startPoint x: 301, startPoint y: 299, endPoint x: 309, endPoint y: 301, distance: 8.2
click at [299, 299] on label "IBX3 Itemgame" at bounding box center [291, 304] width 135 height 16
select select "**********"
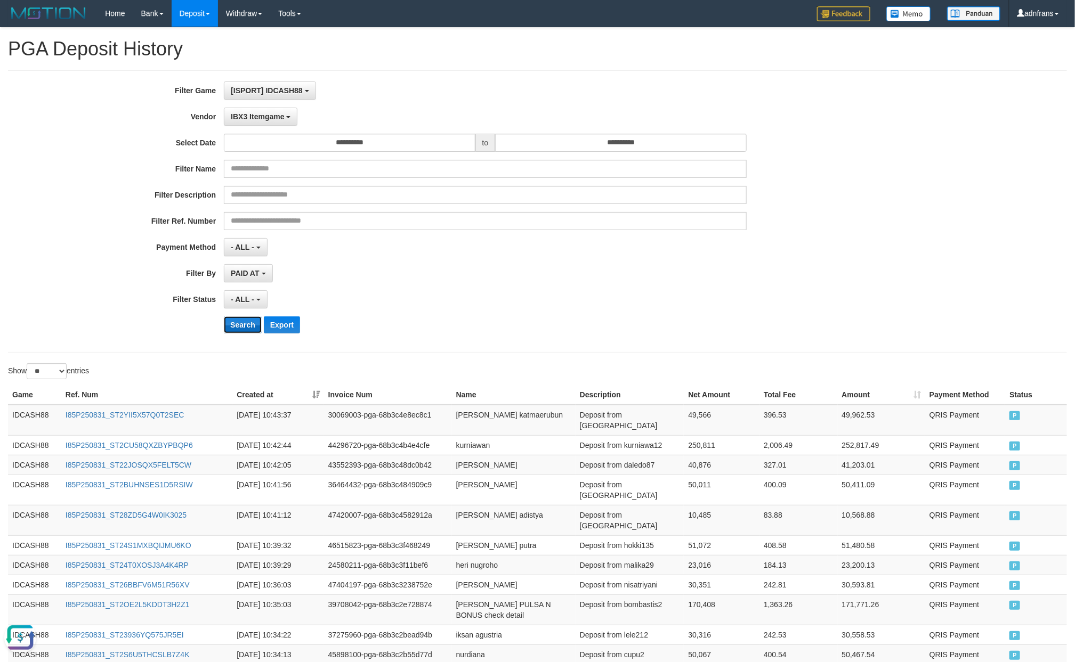
click at [230, 325] on button "Search" at bounding box center [243, 325] width 38 height 17
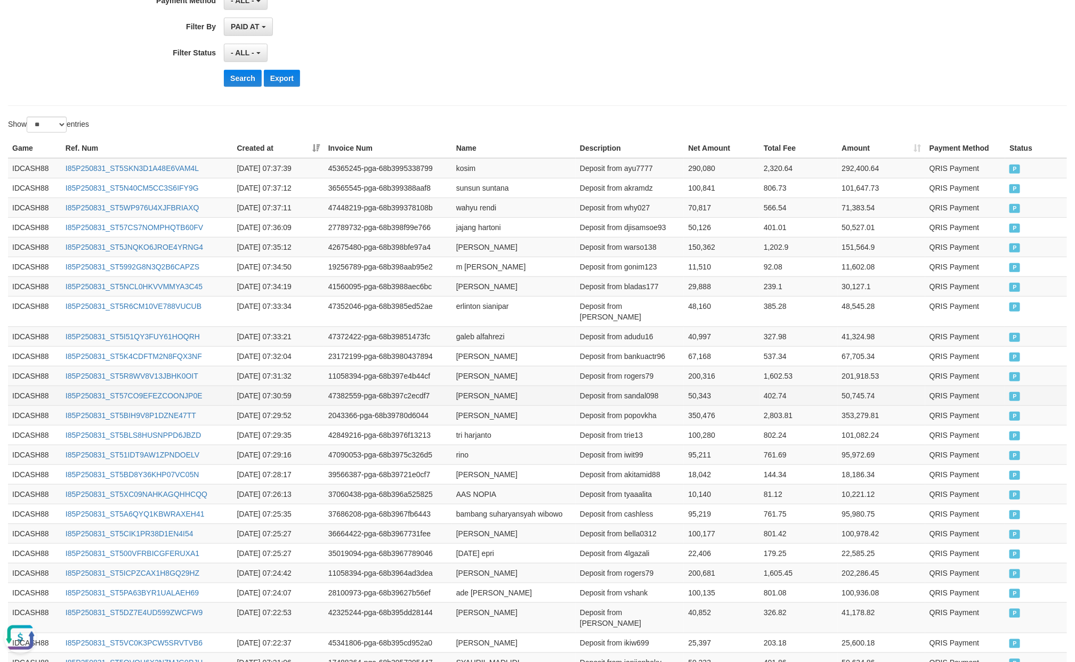
scroll to position [351, 0]
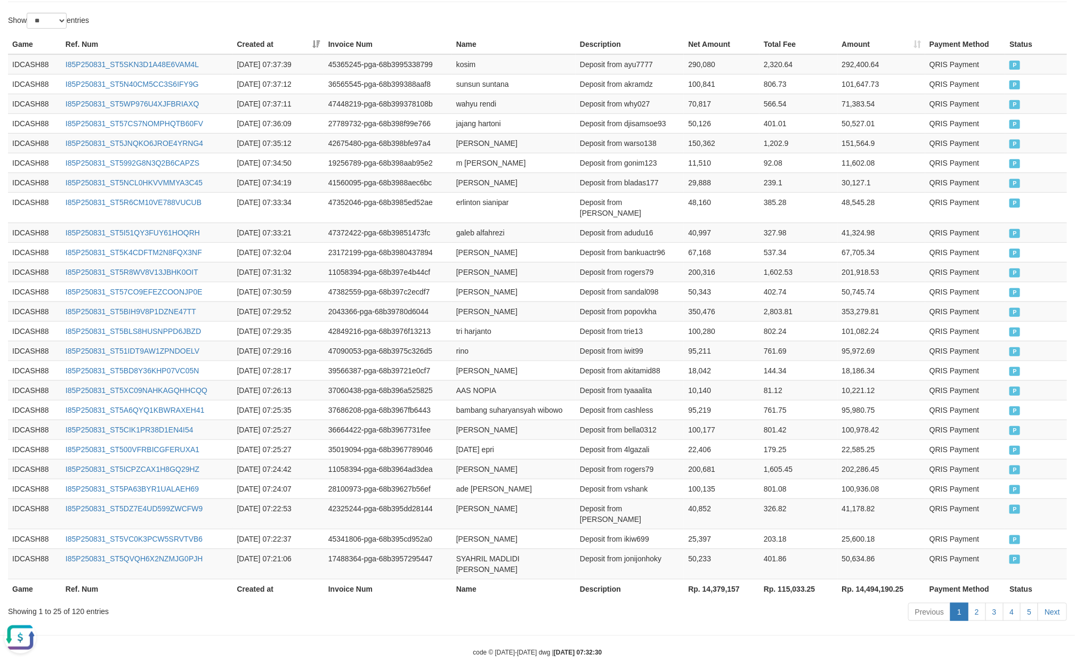
click at [74, 602] on div "Showing 1 to 25 of 120 entries" at bounding box center [224, 609] width 432 height 15
copy div "120"
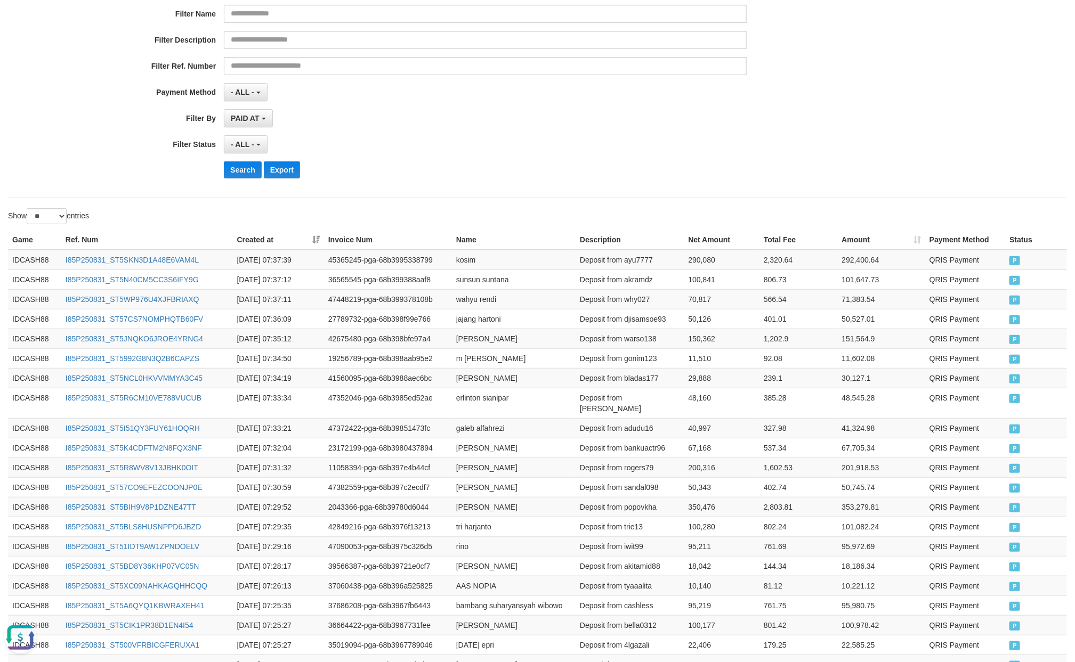
scroll to position [0, 0]
